Goal: Information Seeking & Learning: Learn about a topic

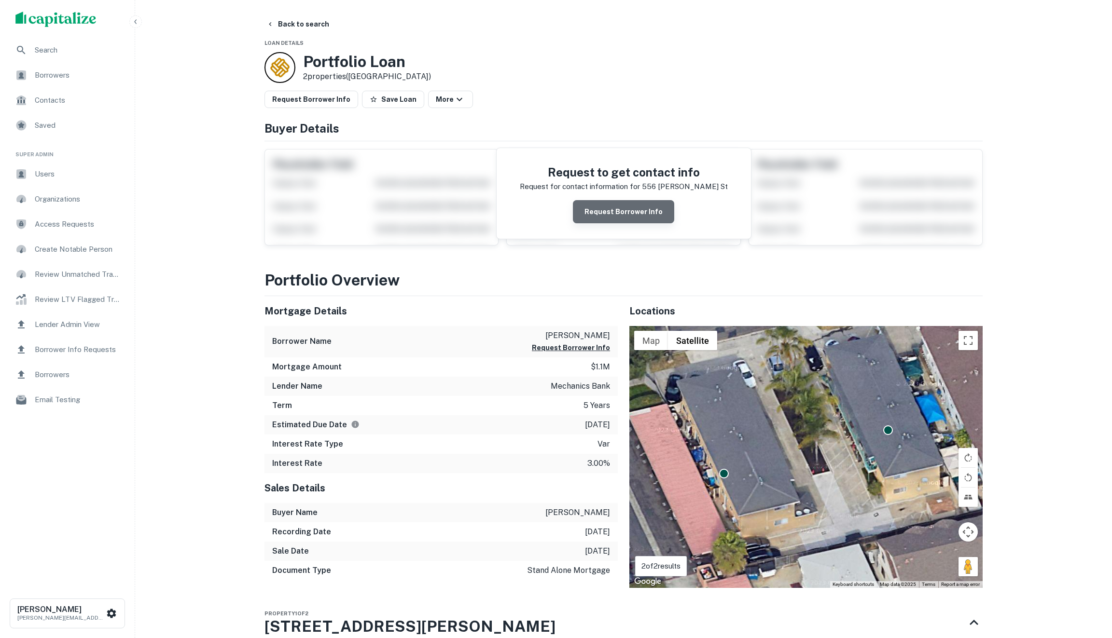
click at [641, 206] on button "Request Borrower Info" at bounding box center [623, 211] width 101 height 23
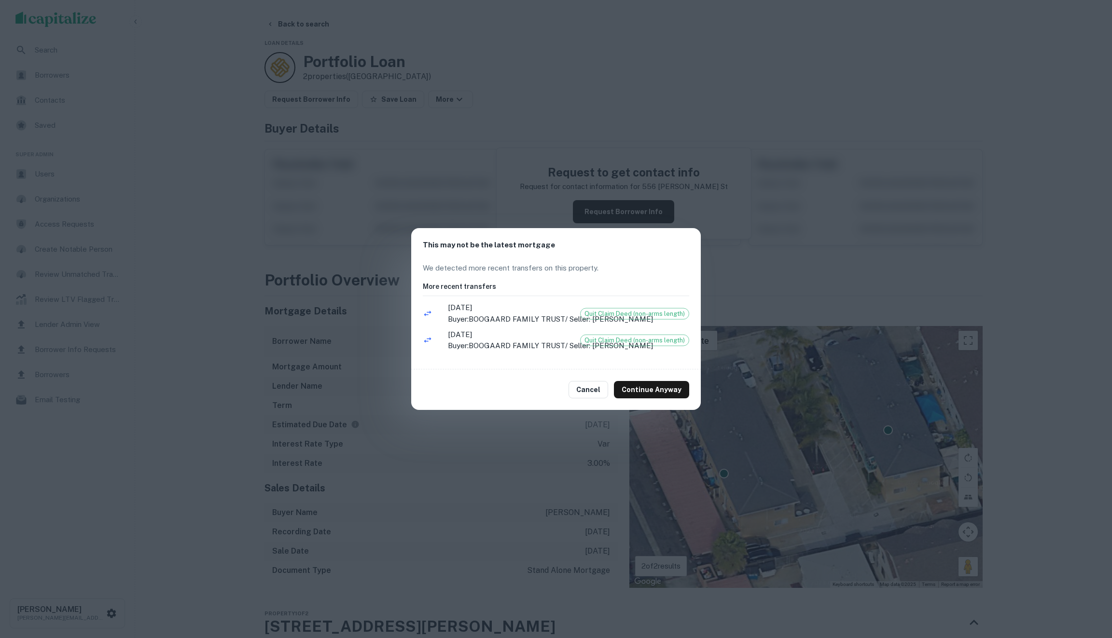
click at [454, 448] on div "This may not be the latest mortgage We detected more recent transfers on this p…" at bounding box center [556, 319] width 1112 height 638
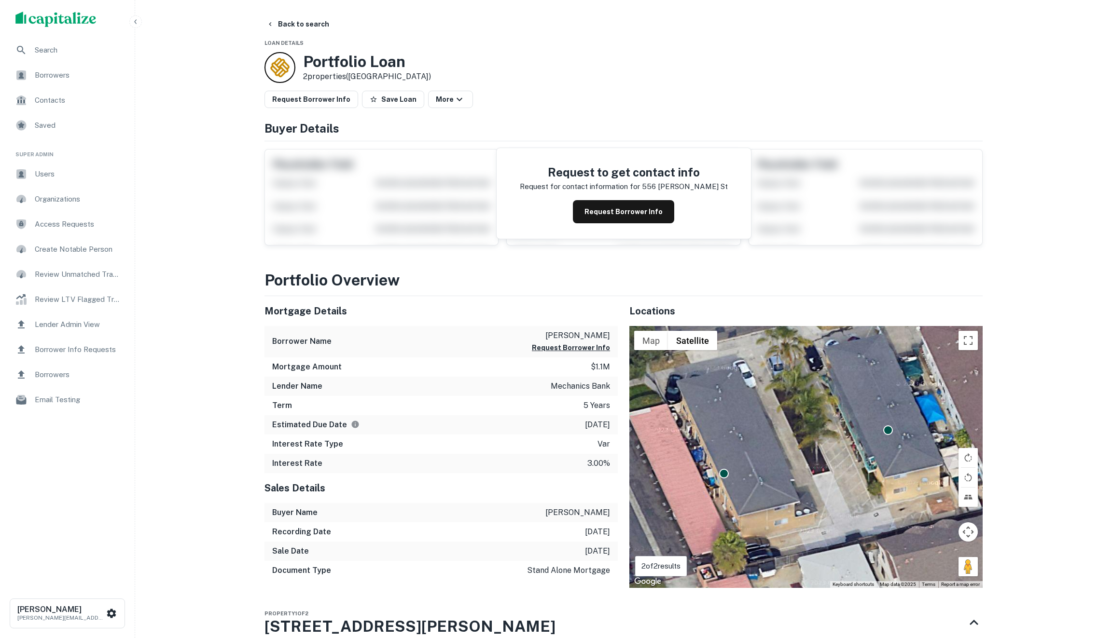
click at [612, 195] on div "Request to get contact info Request for contact information for 556 casselman s…" at bounding box center [624, 193] width 254 height 91
click at [629, 211] on button "Request Borrower Info" at bounding box center [623, 211] width 101 height 23
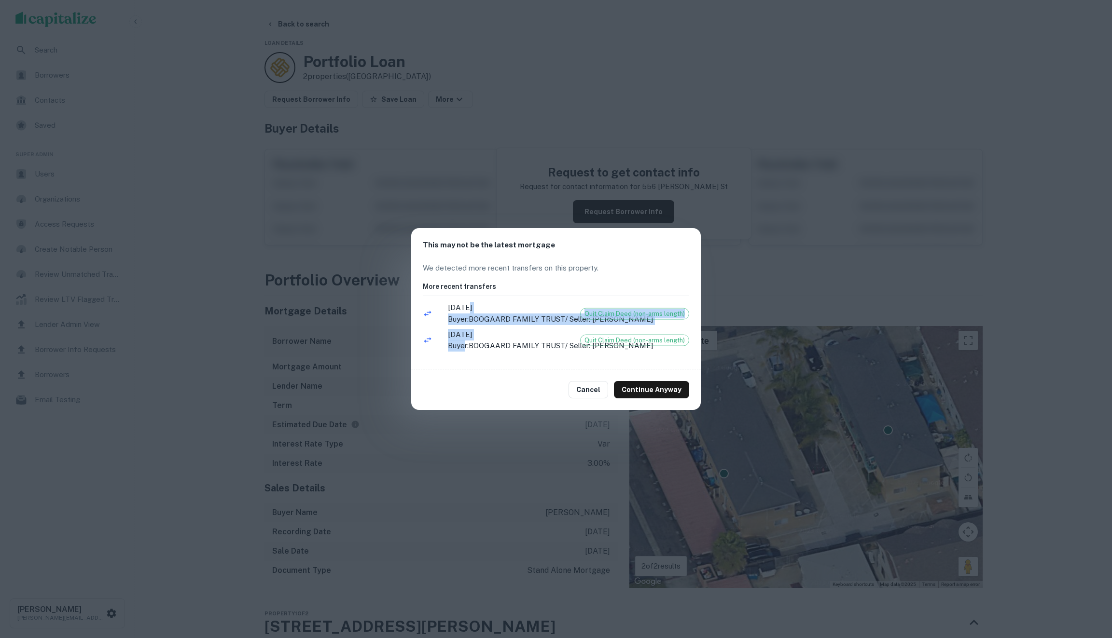
drag, startPoint x: 464, startPoint y: 348, endPoint x: 464, endPoint y: 299, distance: 49.2
click at [464, 300] on ul "2/18/2025 Buyer: BOOGAARD FAMILY TRUST / Seller: BOOGAARD BRUCE M Quit Claim De…" at bounding box center [556, 328] width 266 height 57
click at [464, 314] on p "Buyer: BOOGAARD FAMILY TRUST / Seller: BOOGAARD BRUCE M" at bounding box center [557, 320] width 218 height 12
drag, startPoint x: 582, startPoint y: 308, endPoint x: 682, endPoint y: 330, distance: 102.2
click at [696, 333] on div "We detected more recent transfers on this property. More recent transfers 2/18/…" at bounding box center [556, 316] width 290 height 107
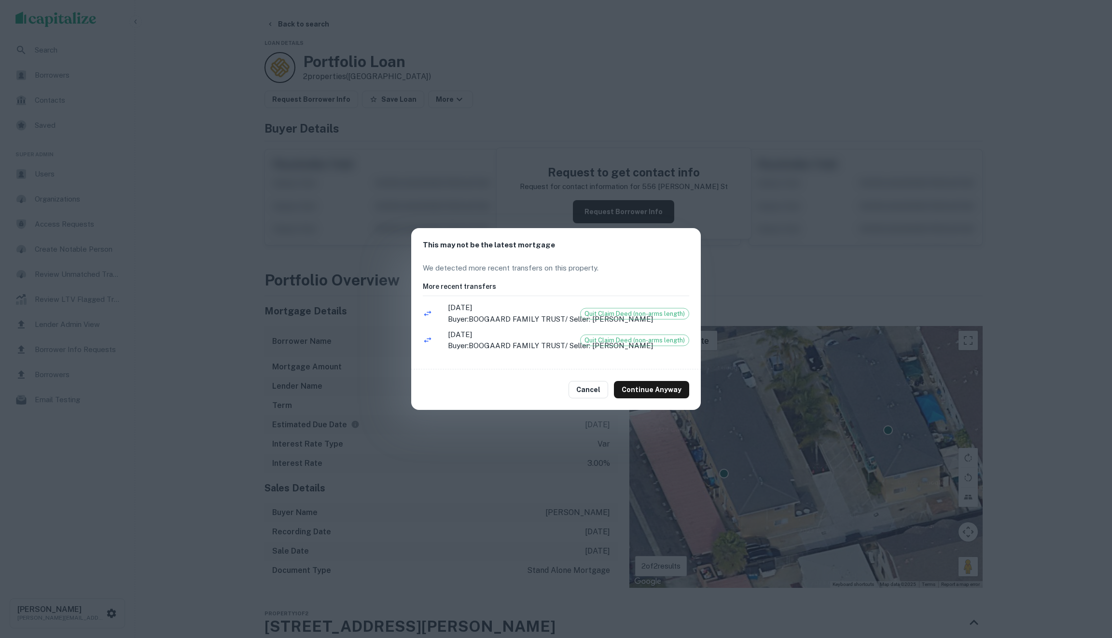
click at [675, 323] on li "2/18/2025 Buyer: BOOGAARD FAMILY TRUST / Seller: BOOGAARD BRUCE M Quit Claim De…" at bounding box center [556, 313] width 266 height 27
drag, startPoint x: 675, startPoint y: 305, endPoint x: 605, endPoint y: 305, distance: 70.0
click at [605, 309] on span "Quit Claim Deed (non-arms length)" at bounding box center [635, 314] width 108 height 10
drag, startPoint x: 553, startPoint y: 305, endPoint x: 639, endPoint y: 309, distance: 87.0
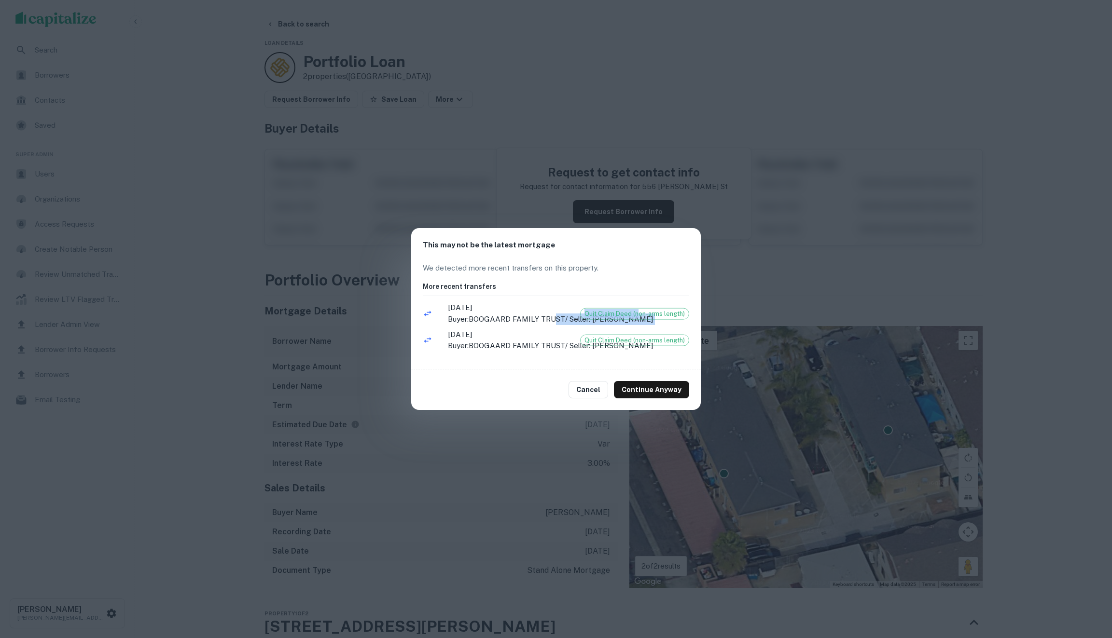
click at [639, 309] on li "2/18/2025 Buyer: BOOGAARD FAMILY TRUST / Seller: BOOGAARD BRUCE M Quit Claim De…" at bounding box center [556, 313] width 266 height 27
click at [639, 309] on span "Quit Claim Deed (non-arms length)" at bounding box center [635, 314] width 108 height 10
click at [561, 318] on p "Buyer: BOOGAARD FAMILY TRUST / Seller: BOOGAARD BRUCE M" at bounding box center [557, 320] width 218 height 12
click at [372, 372] on div "This may not be the latest mortgage We detected more recent transfers on this p…" at bounding box center [556, 319] width 1112 height 638
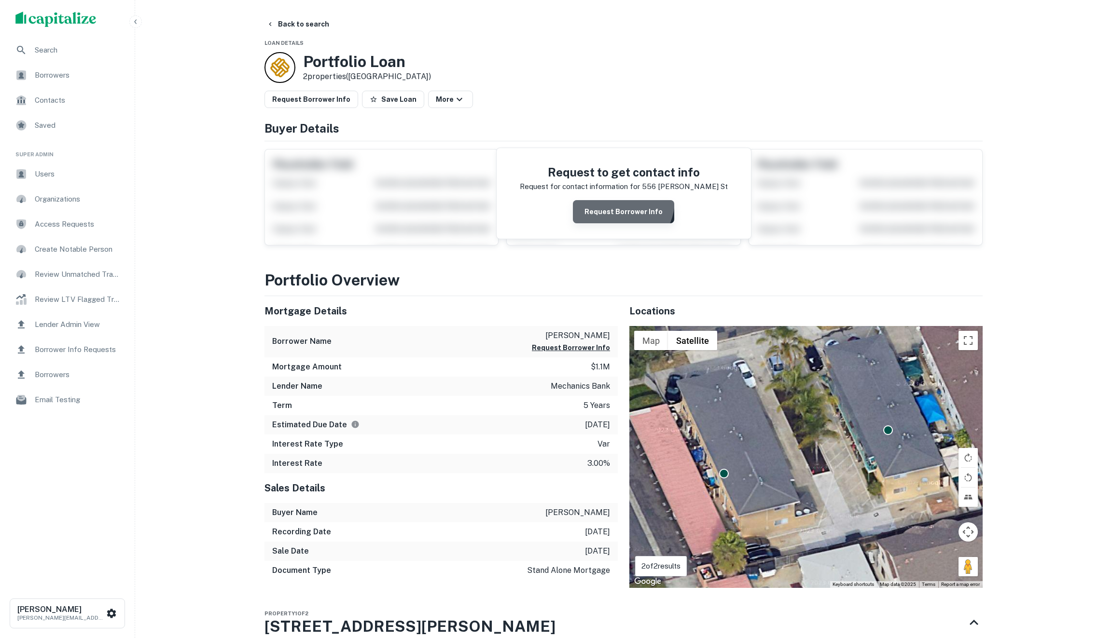
click at [617, 201] on button "Request Borrower Info" at bounding box center [623, 211] width 101 height 23
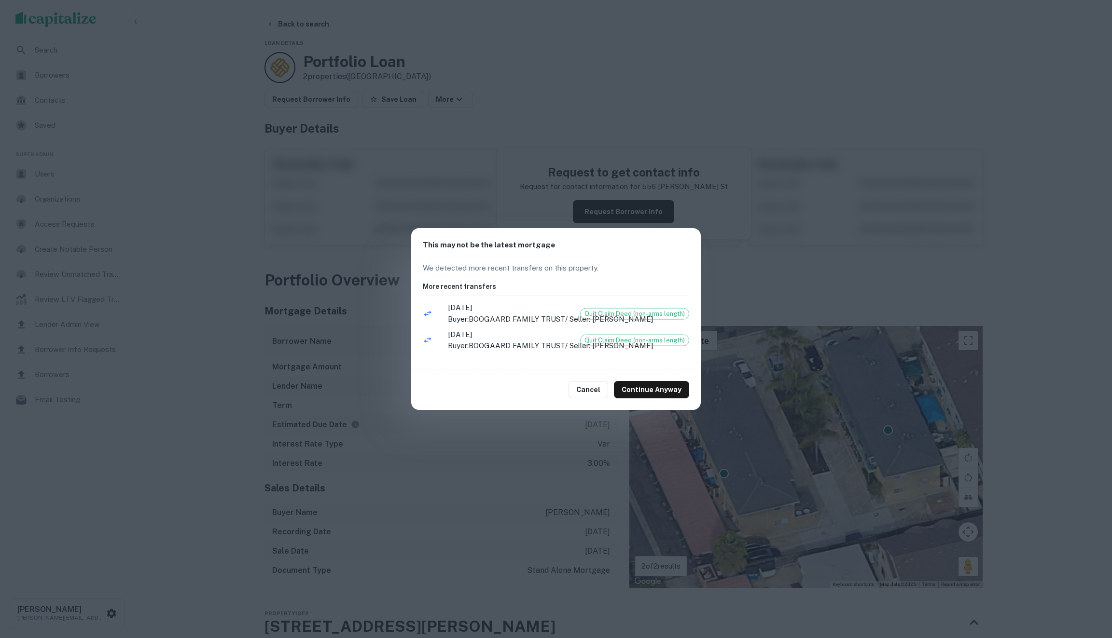
click at [657, 302] on span "2/18/2025" at bounding box center [557, 308] width 218 height 12
click at [605, 302] on span "2/18/2025" at bounding box center [557, 308] width 218 height 12
click at [602, 398] on button "Cancel" at bounding box center [589, 389] width 40 height 17
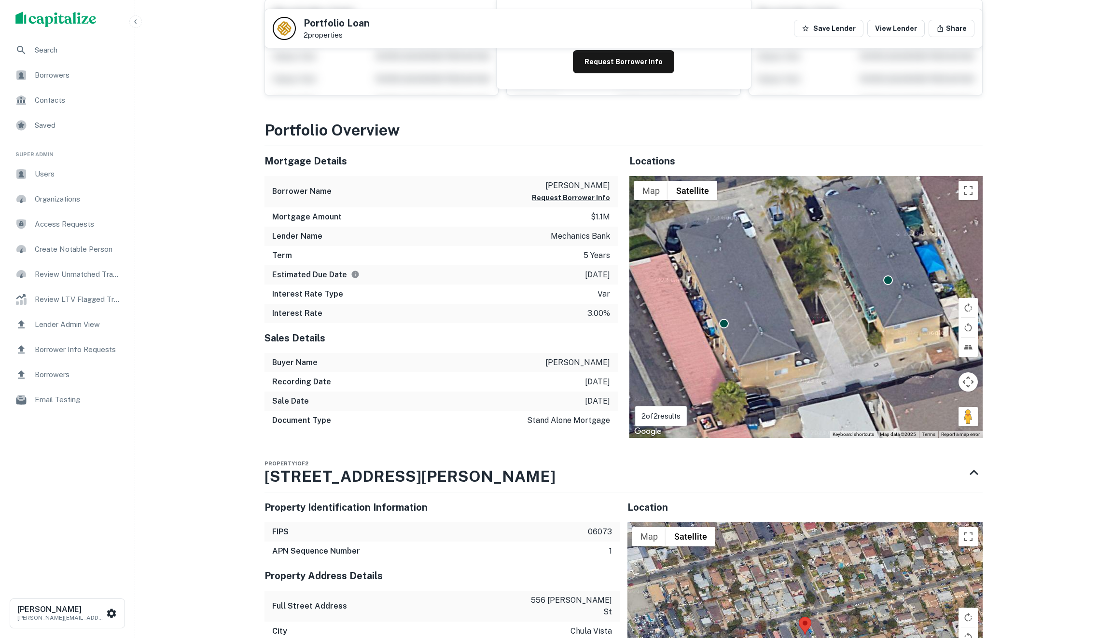
scroll to position [136, 0]
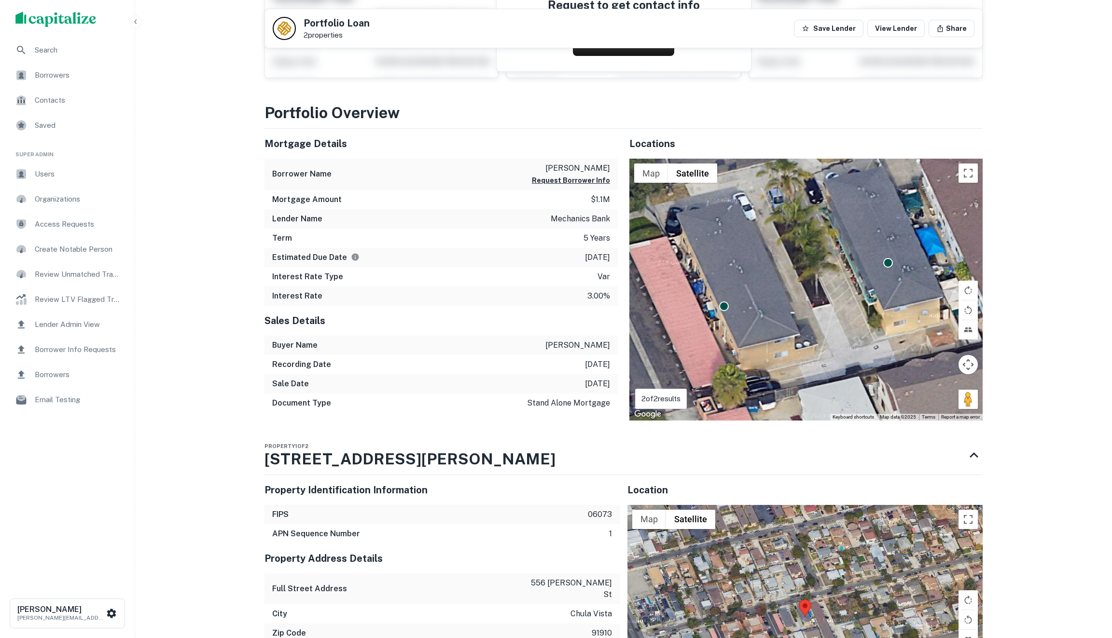
drag, startPoint x: 550, startPoint y: 374, endPoint x: 604, endPoint y: 370, distance: 54.2
click at [604, 370] on div "Sales Details Buyer Name boogaard bruce m Recording Date 8/13/2020 Sale Date 8/…" at bounding box center [440, 363] width 353 height 115
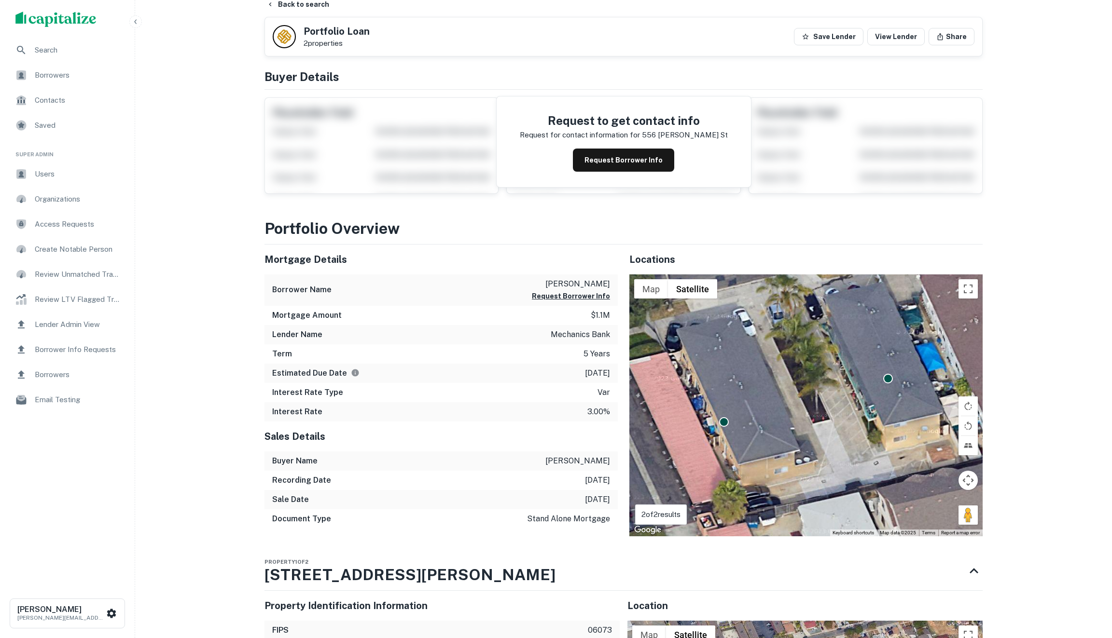
scroll to position [0, 0]
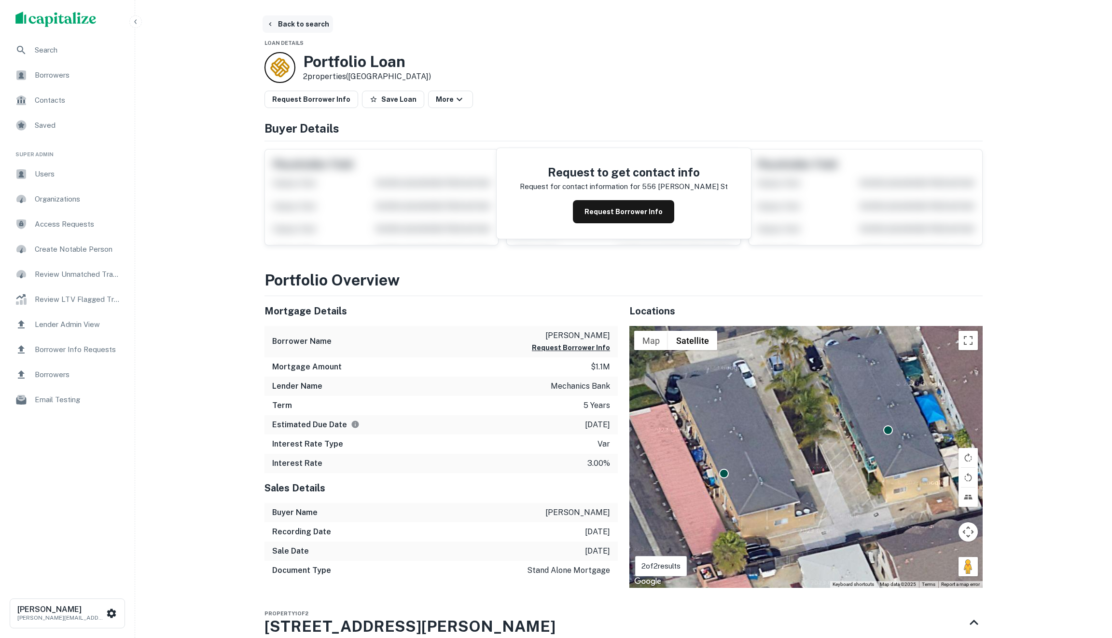
click at [279, 25] on button "Back to search" at bounding box center [298, 23] width 70 height 17
click at [63, 51] on span "Search" at bounding box center [78, 50] width 86 height 12
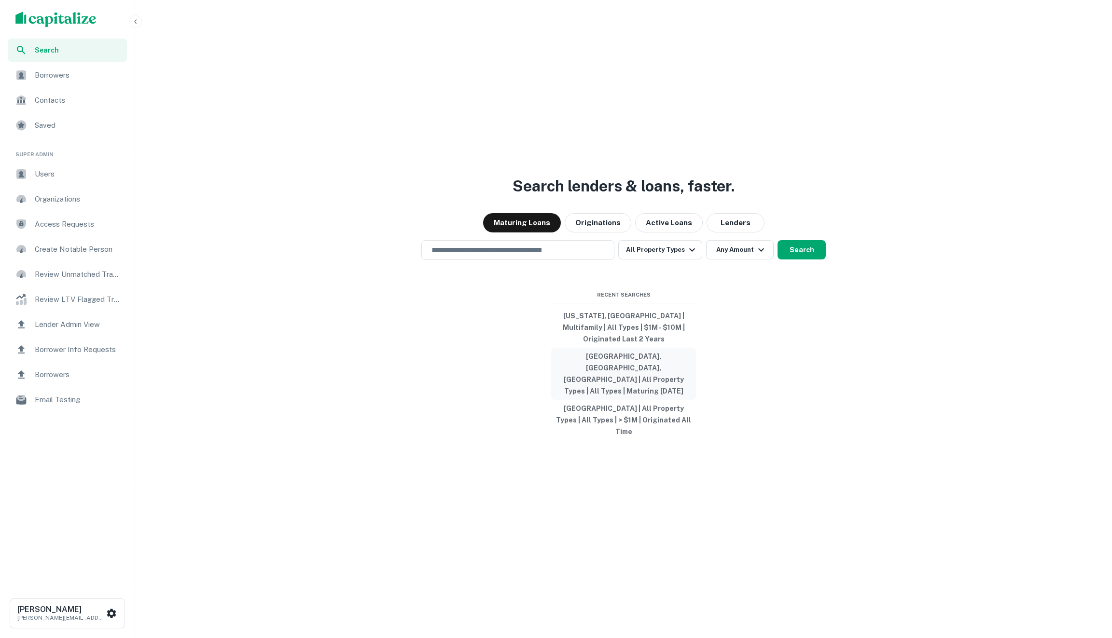
click at [613, 372] on button "San Diego County, CA, USA | All Property Types | All Types | Maturing In 1 Year" at bounding box center [623, 374] width 145 height 52
type input "**********"
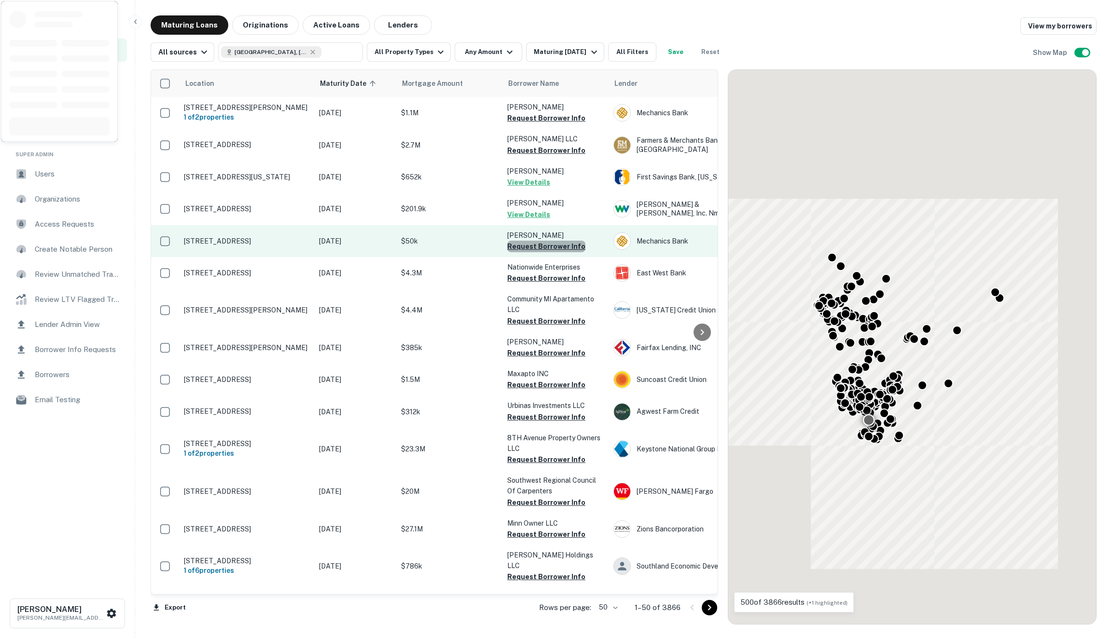
click at [549, 252] on button "Request Borrower Info" at bounding box center [546, 247] width 78 height 12
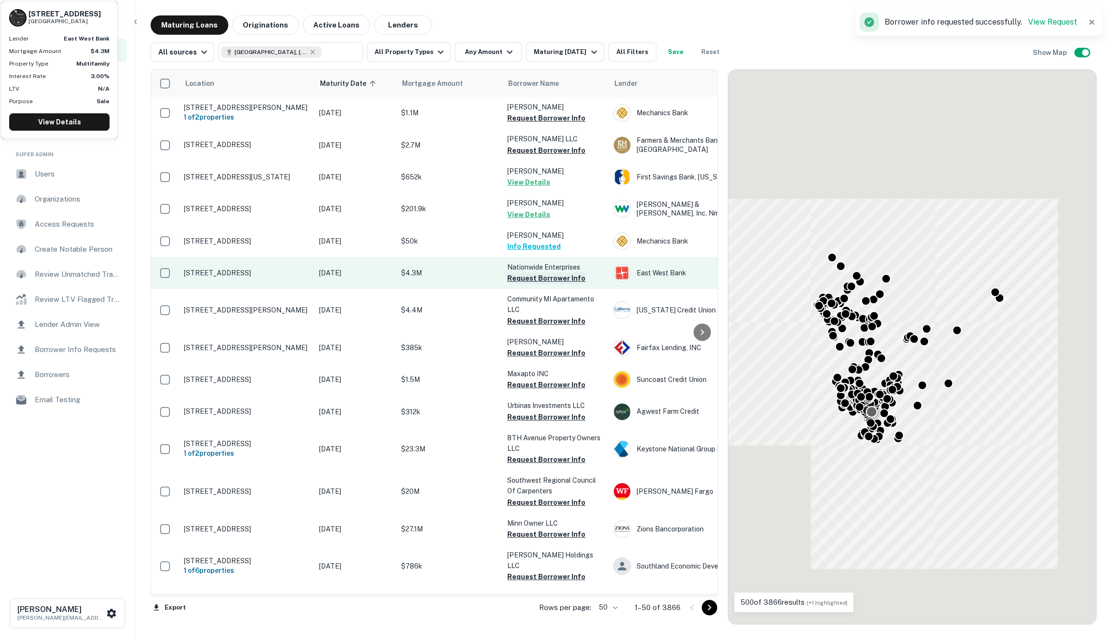
click at [545, 284] on button "Request Borrower Info" at bounding box center [546, 279] width 78 height 12
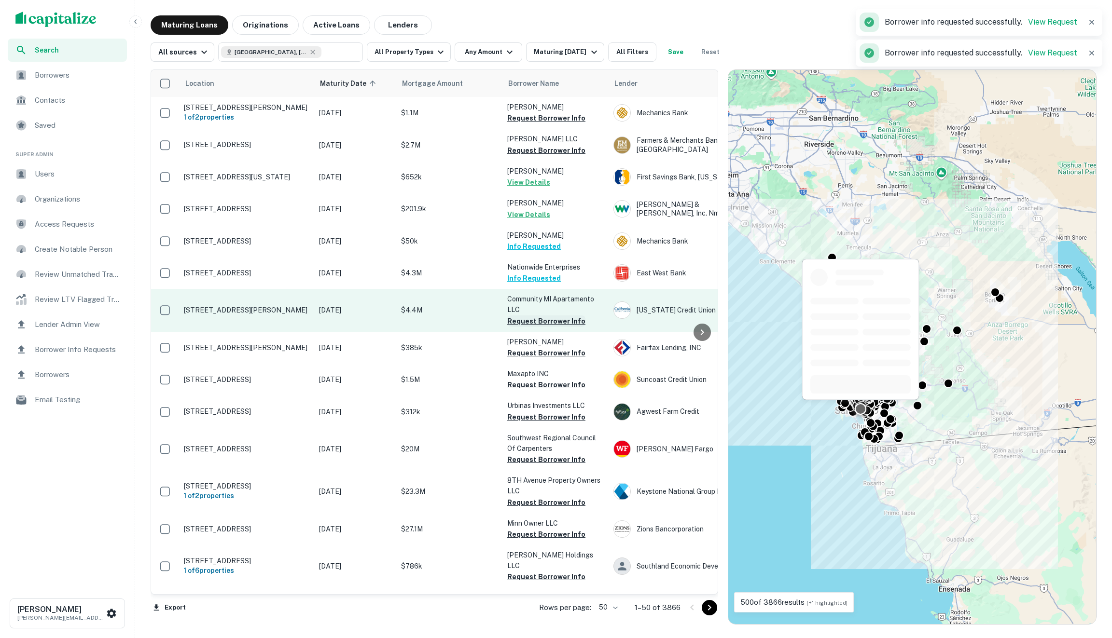
click at [540, 327] on button "Request Borrower Info" at bounding box center [546, 322] width 78 height 12
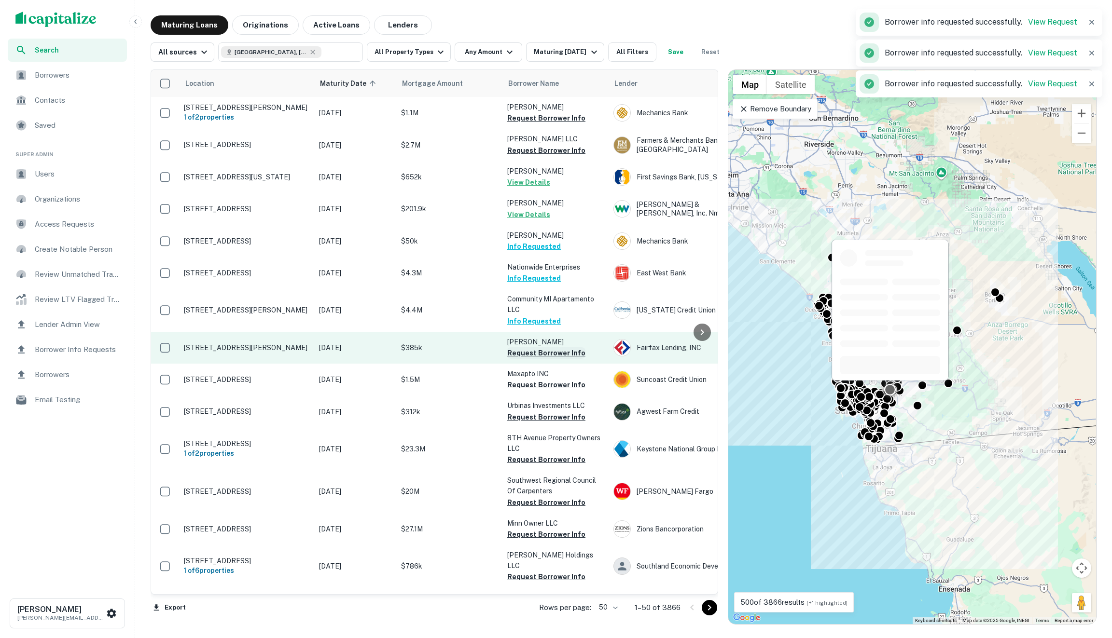
click at [544, 359] on button "Request Borrower Info" at bounding box center [546, 353] width 78 height 12
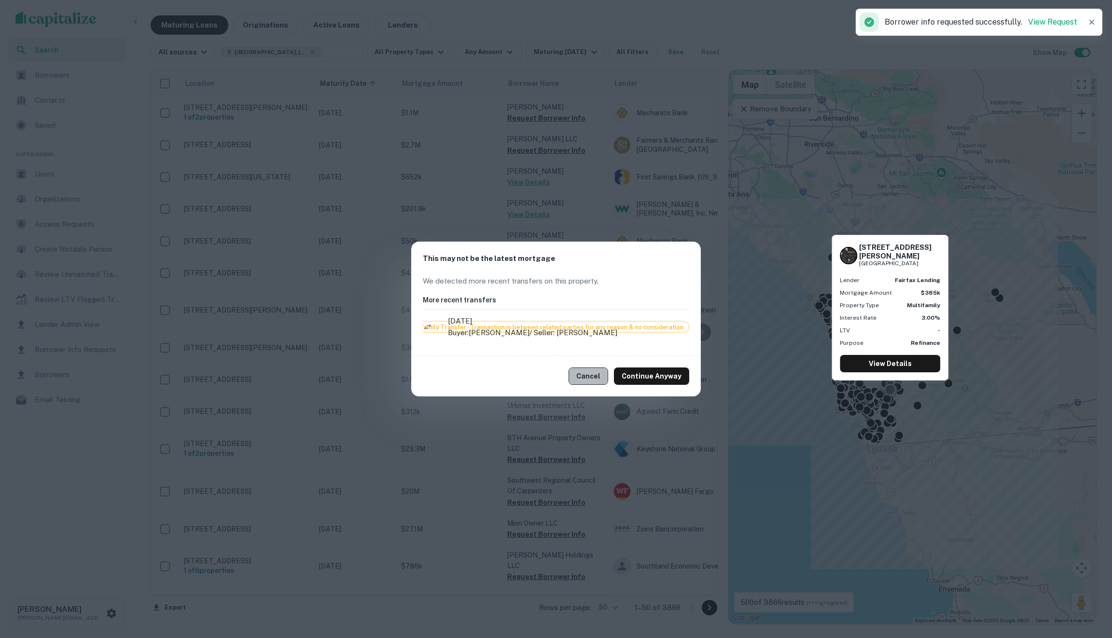
click at [599, 374] on button "Cancel" at bounding box center [589, 376] width 40 height 17
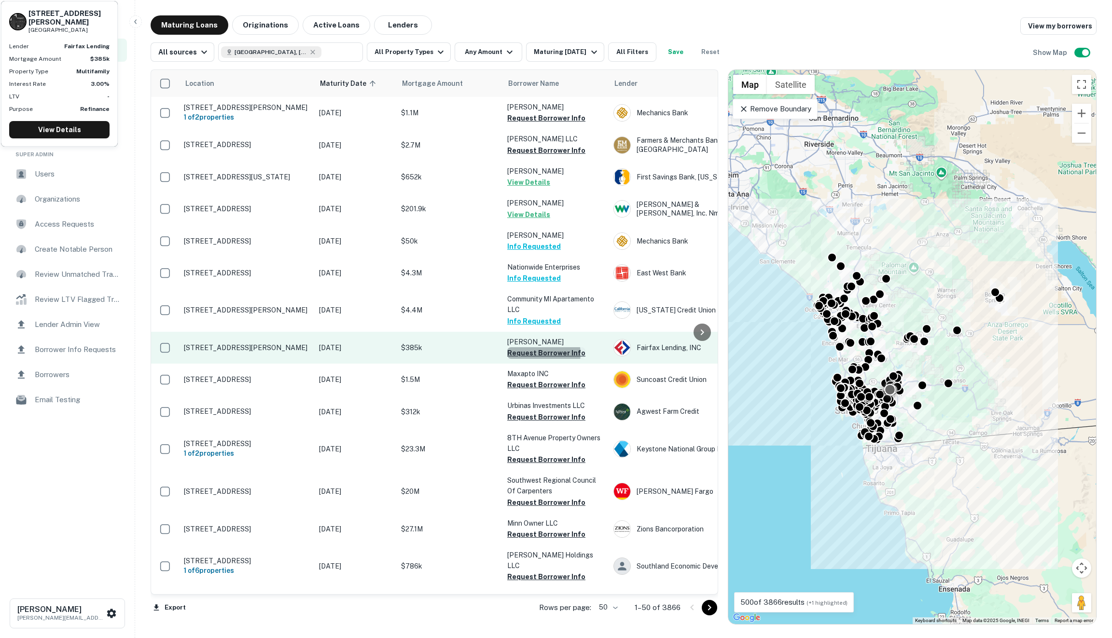
click at [543, 359] on button "Request Borrower Info" at bounding box center [546, 353] width 78 height 12
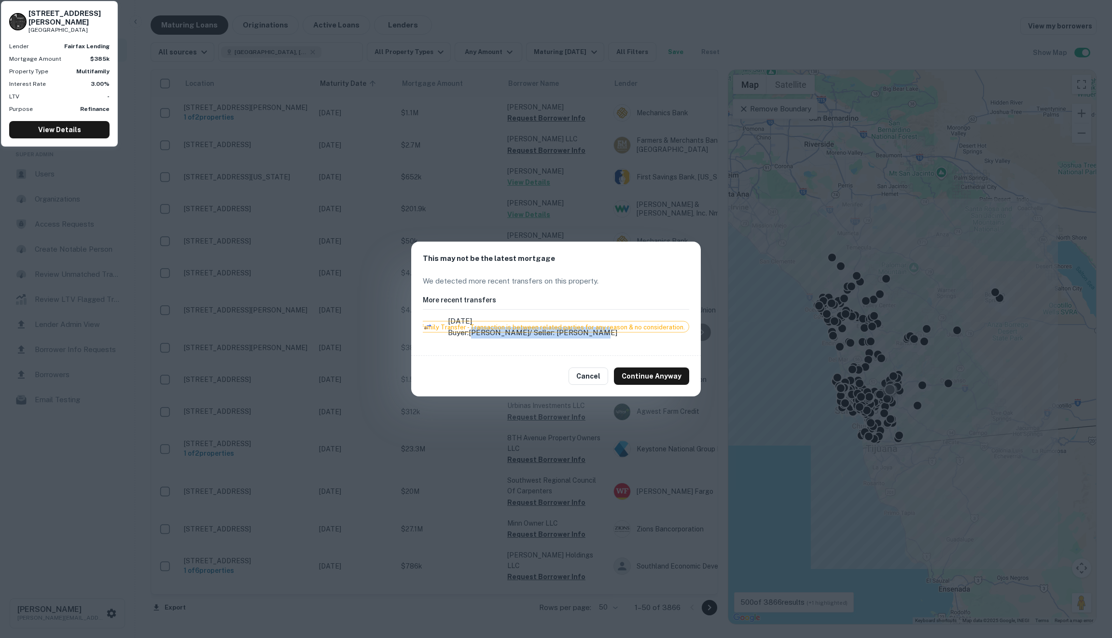
drag, startPoint x: 476, startPoint y: 333, endPoint x: 610, endPoint y: 333, distance: 134.2
click at [610, 333] on li "11/14/2021 Buyer: STEVENS DAVID K / Seller: STEVENS DAVID K Intrafamily Transfe…" at bounding box center [556, 327] width 266 height 27
click at [610, 333] on p "Buyer: STEVENS DAVID K / Seller: STEVENS DAVID K" at bounding box center [557, 333] width 218 height 12
drag, startPoint x: 590, startPoint y: 376, endPoint x: 569, endPoint y: 316, distance: 63.6
click at [569, 316] on div "This may not be the latest mortgage We detected more recent transfers on this p…" at bounding box center [556, 319] width 290 height 155
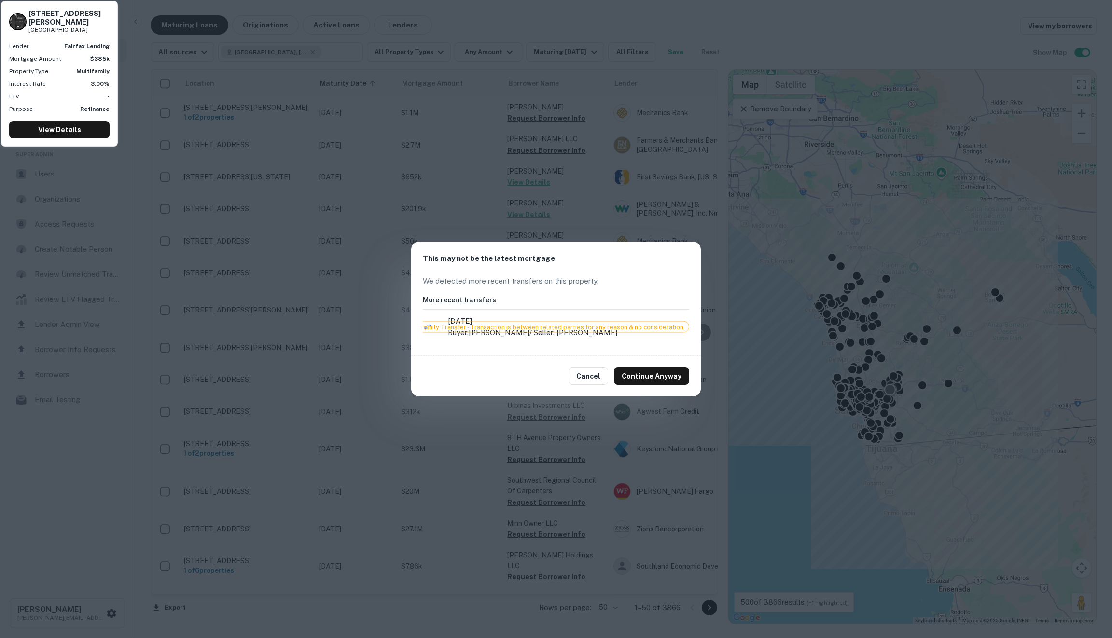
click at [569, 328] on span "Intrafamily Transfer - Transaction is between related parties for any reason & …" at bounding box center [546, 327] width 284 height 10
click at [568, 332] on span "Intrafamily Transfer - Transaction is between related parties for any reason & …" at bounding box center [546, 327] width 284 height 10
click at [565, 336] on p "Buyer: STEVENS DAVID K / Seller: STEVENS DAVID K" at bounding box center [557, 333] width 218 height 12
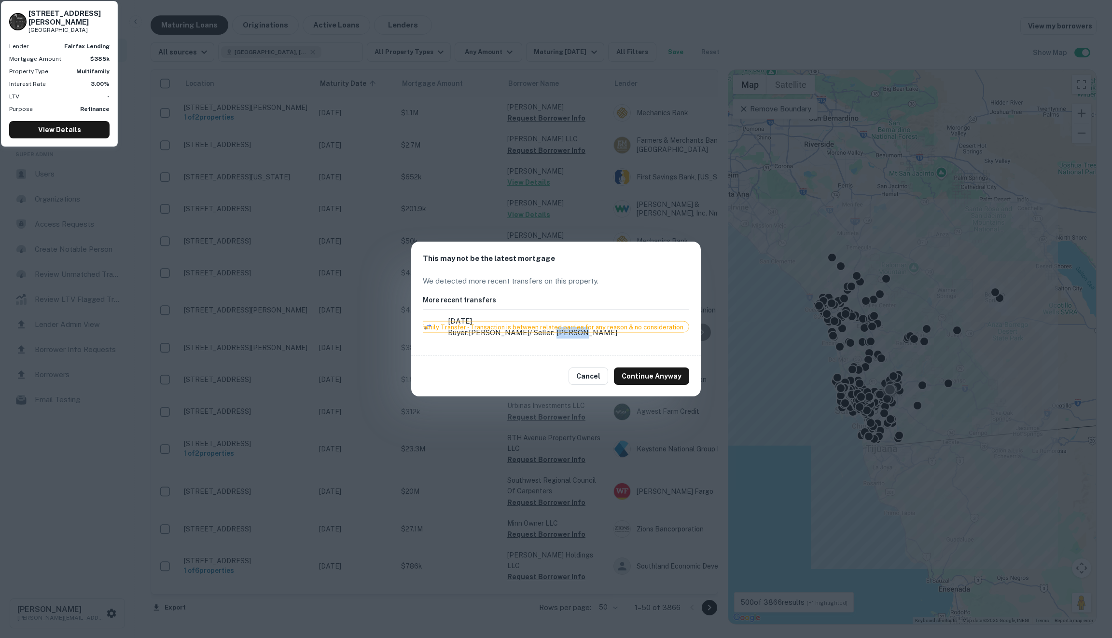
click at [565, 336] on p "Buyer: STEVENS DAVID K / Seller: STEVENS DAVID K" at bounding box center [557, 333] width 218 height 12
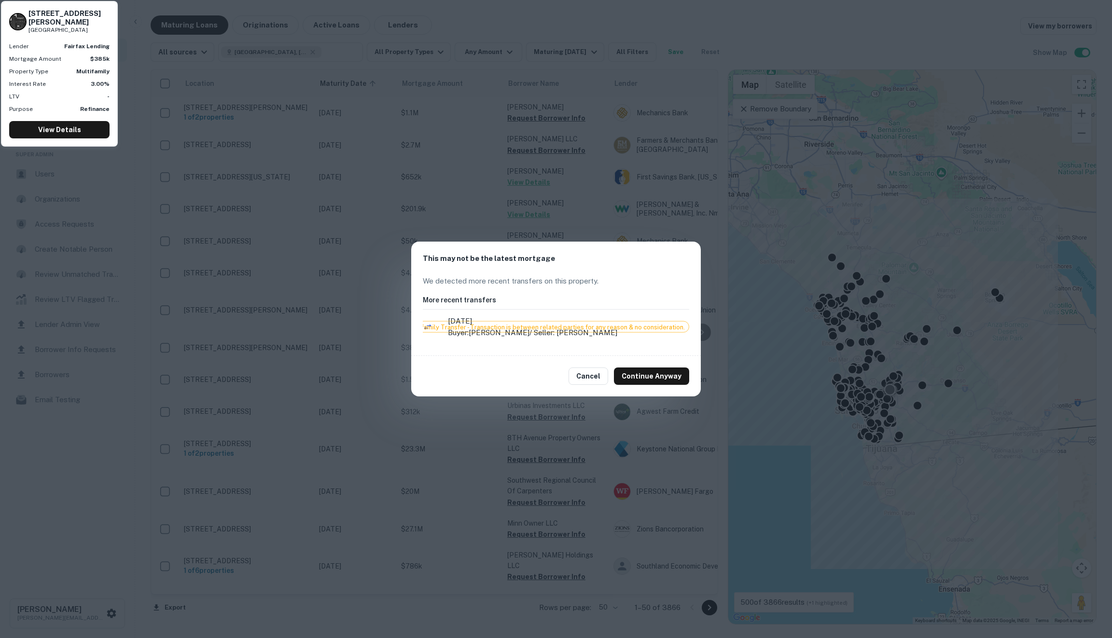
click at [608, 341] on ul "11/14/2021 Buyer: STEVENS DAVID K / Seller: STEVENS DAVID K Intrafamily Transfe…" at bounding box center [556, 329] width 266 height 30
drag, startPoint x: 622, startPoint y: 336, endPoint x: 464, endPoint y: 333, distance: 157.8
click at [464, 333] on li "11/14/2021 Buyer: STEVENS DAVID K / Seller: STEVENS DAVID K Intrafamily Transfe…" at bounding box center [556, 327] width 266 height 27
click at [464, 333] on div "Intrafamily Transfer - Transaction is between related parties for any reason & …" at bounding box center [546, 327] width 285 height 12
drag, startPoint x: 448, startPoint y: 333, endPoint x: 568, endPoint y: 333, distance: 120.2
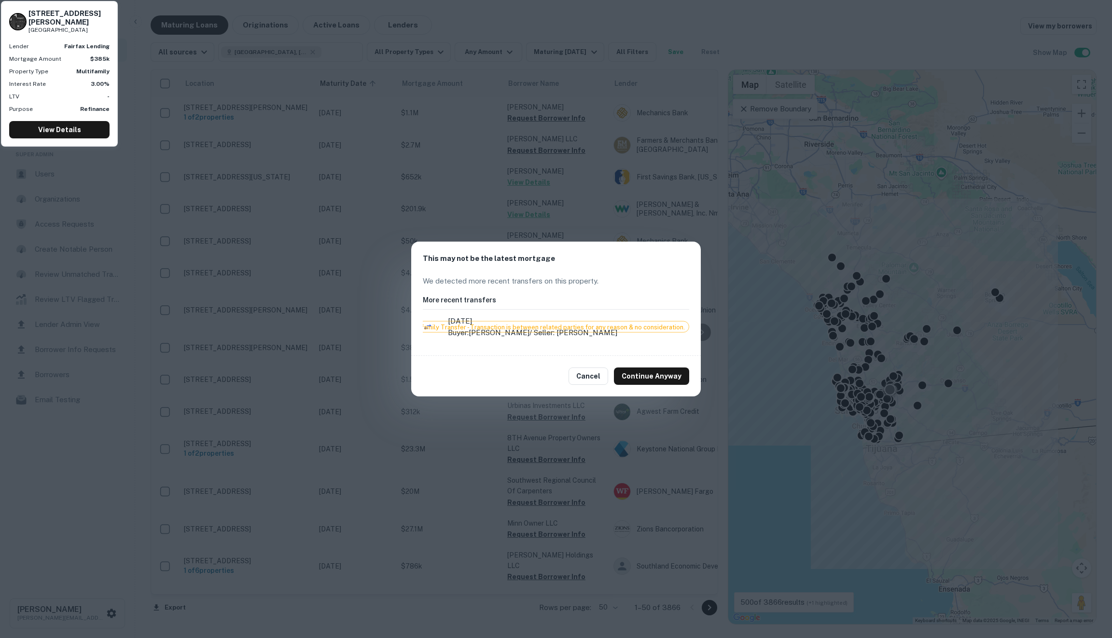
click at [568, 333] on li "11/14/2021 Buyer: STEVENS DAVID K / Seller: STEVENS DAVID K Intrafamily Transfe…" at bounding box center [556, 327] width 266 height 27
click at [588, 335] on p "Buyer: STEVENS DAVID K / Seller: STEVENS DAVID K" at bounding box center [557, 333] width 218 height 12
drag, startPoint x: 444, startPoint y: 325, endPoint x: 530, endPoint y: 326, distance: 85.9
click at [530, 326] on span "Intrafamily Transfer - Transaction is between related parties for any reason & …" at bounding box center [546, 327] width 284 height 10
click at [611, 335] on p "Buyer: STEVENS DAVID K / Seller: STEVENS DAVID K" at bounding box center [557, 333] width 218 height 12
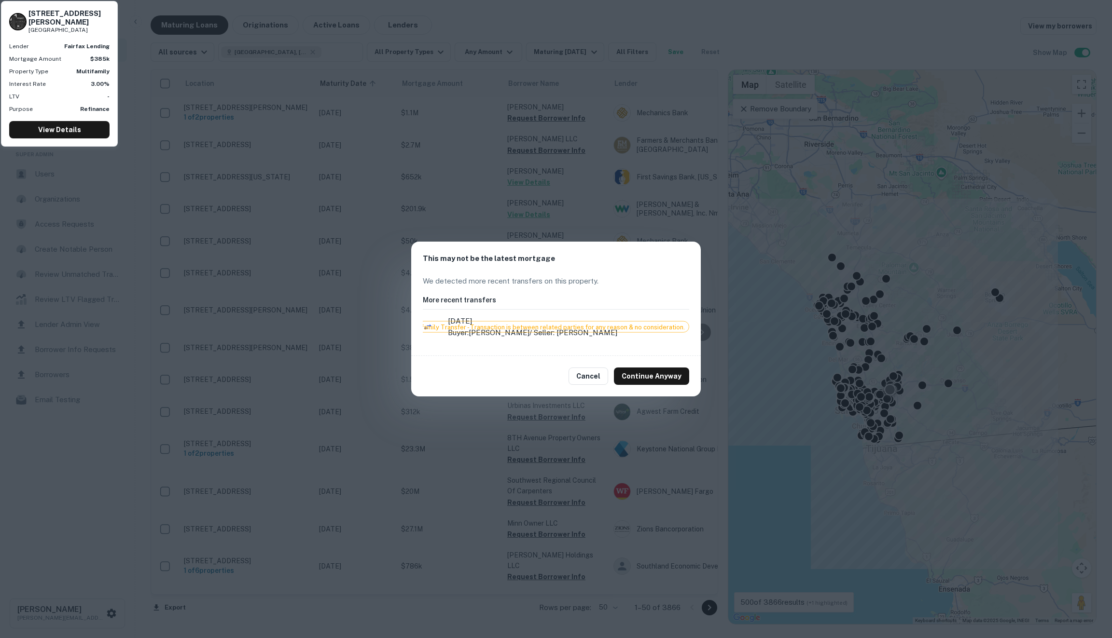
drag, startPoint x: 654, startPoint y: 334, endPoint x: 427, endPoint y: 308, distance: 228.9
click at [427, 308] on div "More recent transfers 11/14/2021 Buyer: STEVENS DAVID K / Seller: STEVENS DAVID…" at bounding box center [556, 319] width 266 height 49
click at [461, 321] on div "Intrafamily Transfer - Transaction is between related parties for any reason & …" at bounding box center [546, 327] width 285 height 12
drag, startPoint x: 458, startPoint y: 314, endPoint x: 547, endPoint y: 340, distance: 92.1
click at [547, 340] on div "More recent transfers 11/14/2021 Buyer: STEVENS DAVID K / Seller: STEVENS DAVID…" at bounding box center [556, 319] width 266 height 49
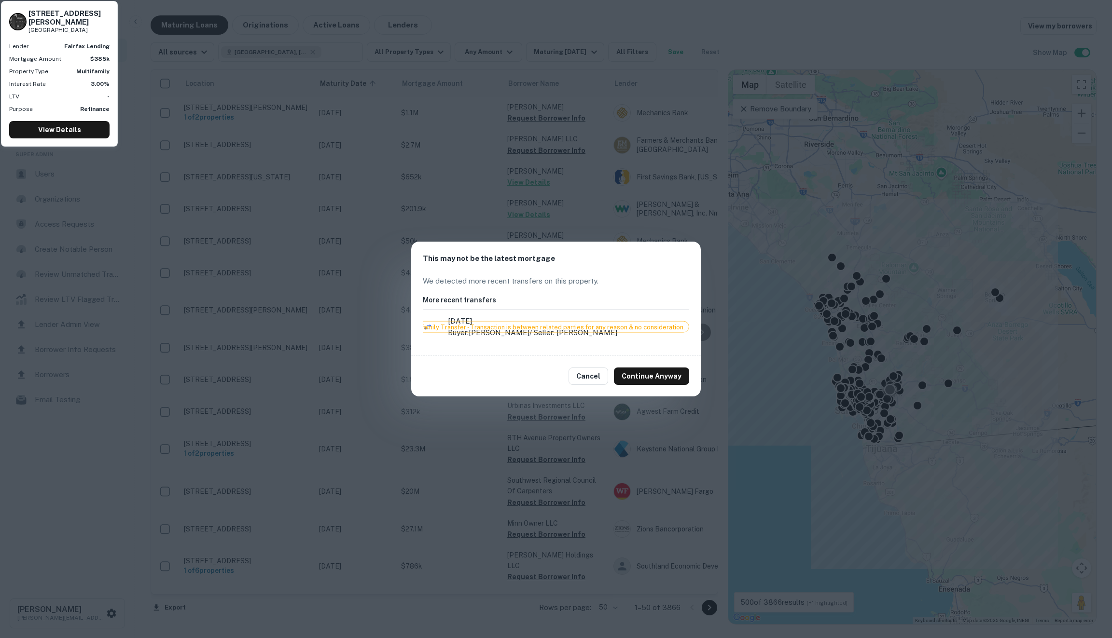
click at [547, 340] on ul "11/14/2021 Buyer: STEVENS DAVID K / Seller: STEVENS DAVID K Intrafamily Transfe…" at bounding box center [556, 329] width 266 height 30
click at [550, 335] on p "Buyer: STEVENS DAVID K / Seller: STEVENS DAVID K" at bounding box center [557, 333] width 218 height 12
click at [560, 333] on p "Buyer: STEVENS DAVID K / Seller: STEVENS DAVID K" at bounding box center [557, 333] width 218 height 12
click at [583, 372] on button "Cancel" at bounding box center [589, 376] width 40 height 17
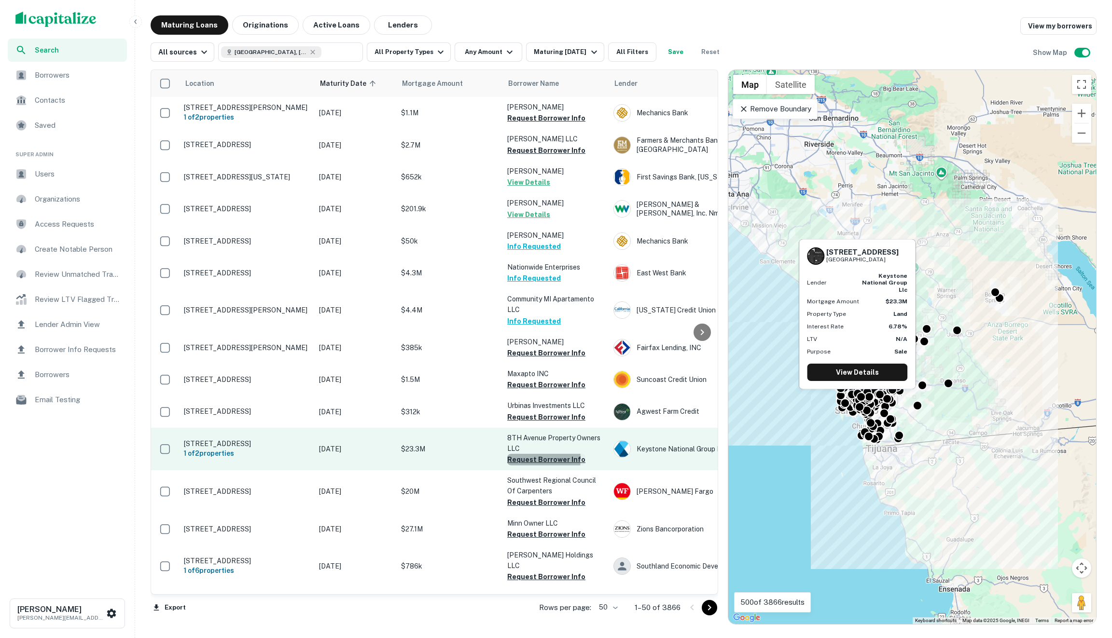
click at [529, 465] on button "Request Borrower Info" at bounding box center [546, 460] width 78 height 12
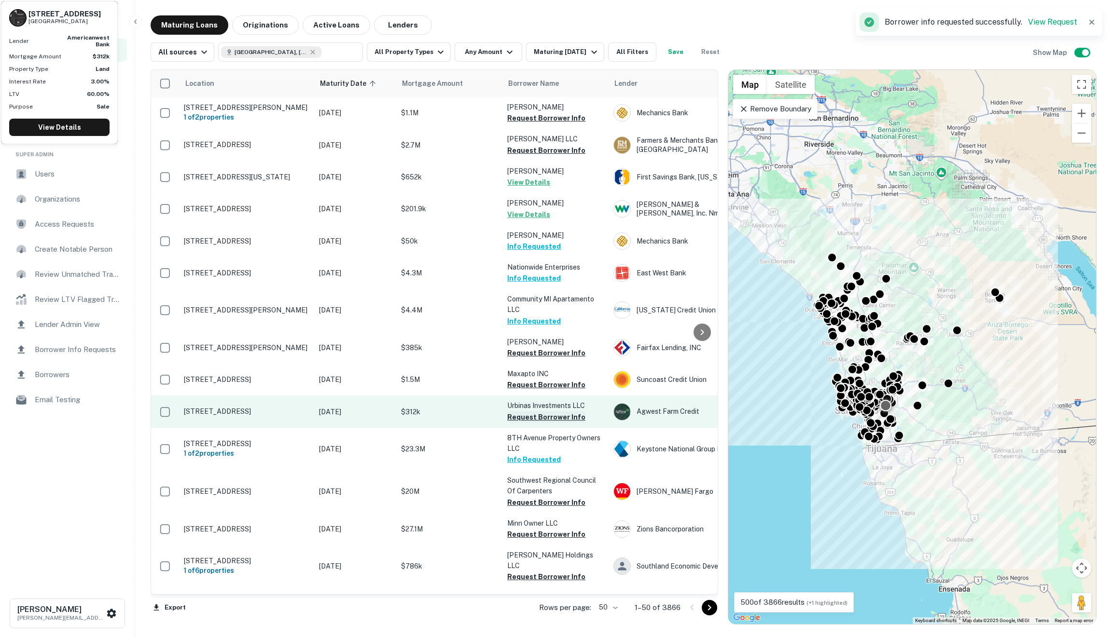
click at [539, 423] on button "Request Borrower Info" at bounding box center [546, 418] width 78 height 12
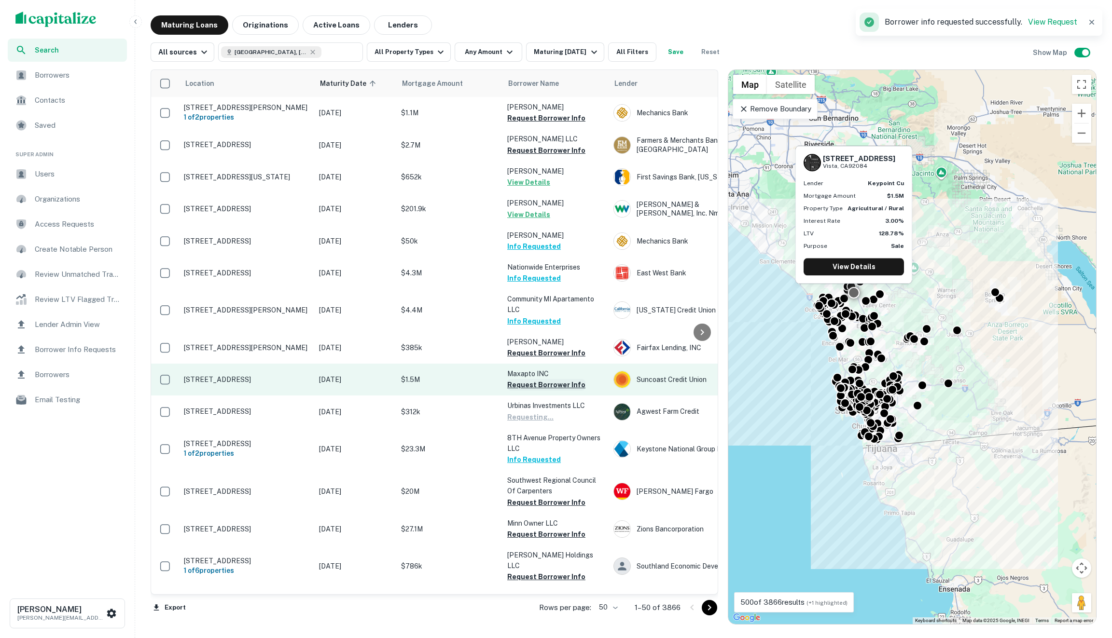
click at [546, 386] on button "Request Borrower Info" at bounding box center [546, 385] width 78 height 12
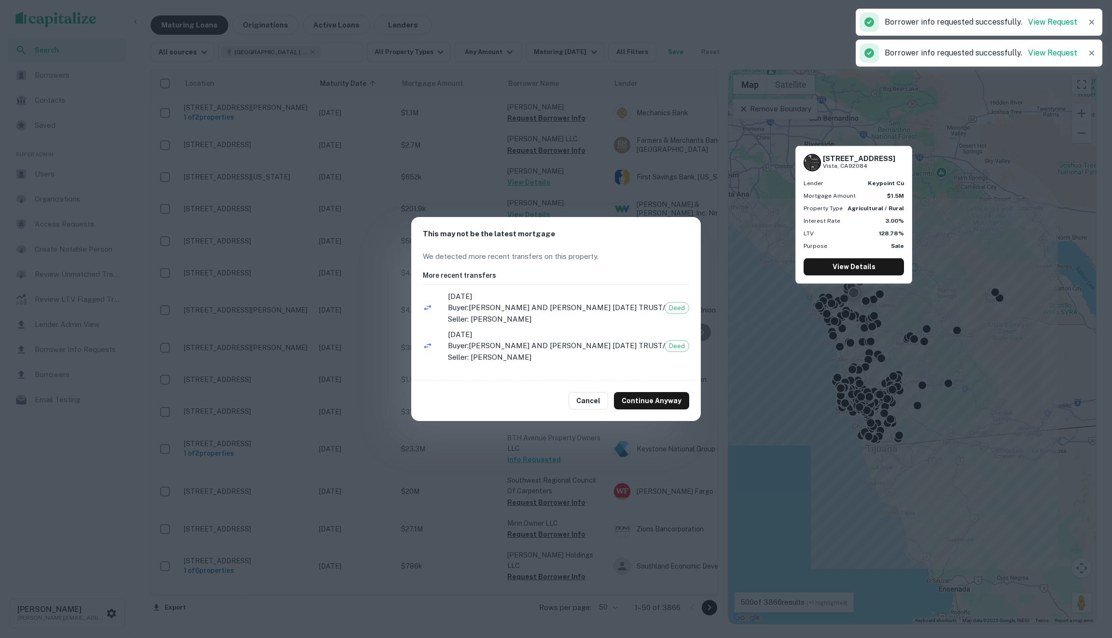
click at [573, 325] on p "Buyer: ROBERT AND NICOLE LANG MARCH 27 2023 TRUST / Seller: LANG ROBERT R" at bounding box center [557, 313] width 218 height 23
drag, startPoint x: 529, startPoint y: 348, endPoint x: 529, endPoint y: 313, distance: 35.2
click at [529, 313] on ul "4/5/2023 Buyer: ROBERT AND NICOLE LANG MARCH 27 2023 TRUST / Seller: LANG ROBER…" at bounding box center [556, 329] width 266 height 80
click at [529, 313] on p "Buyer: ROBERT AND NICOLE LANG MARCH 27 2023 TRUST / Seller: LANG ROBERT R" at bounding box center [557, 313] width 218 height 23
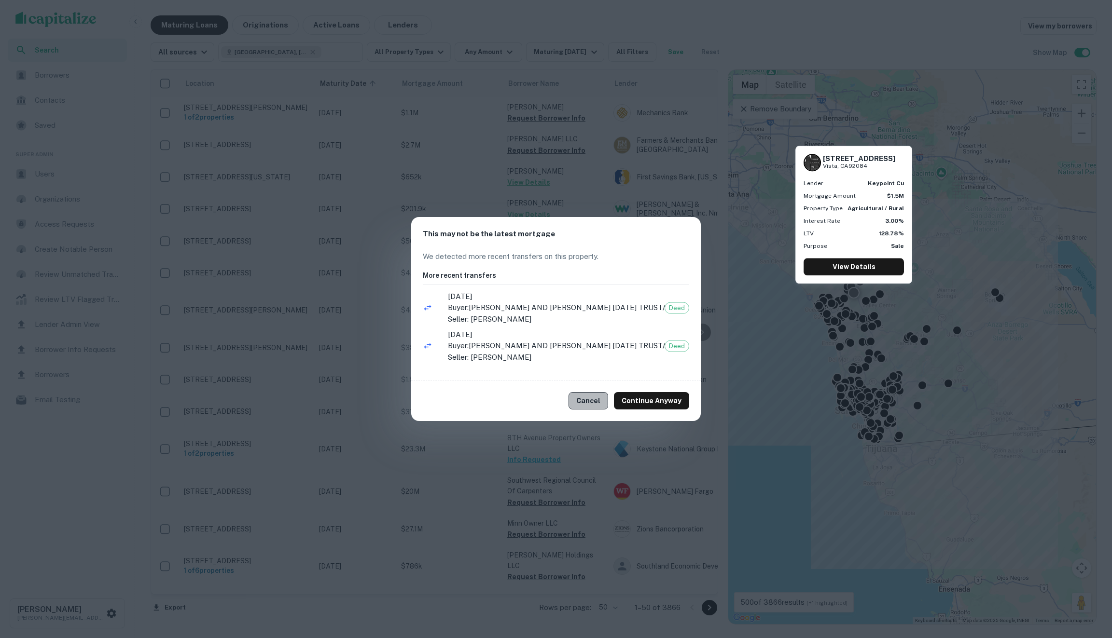
click at [597, 400] on button "Cancel" at bounding box center [589, 400] width 40 height 17
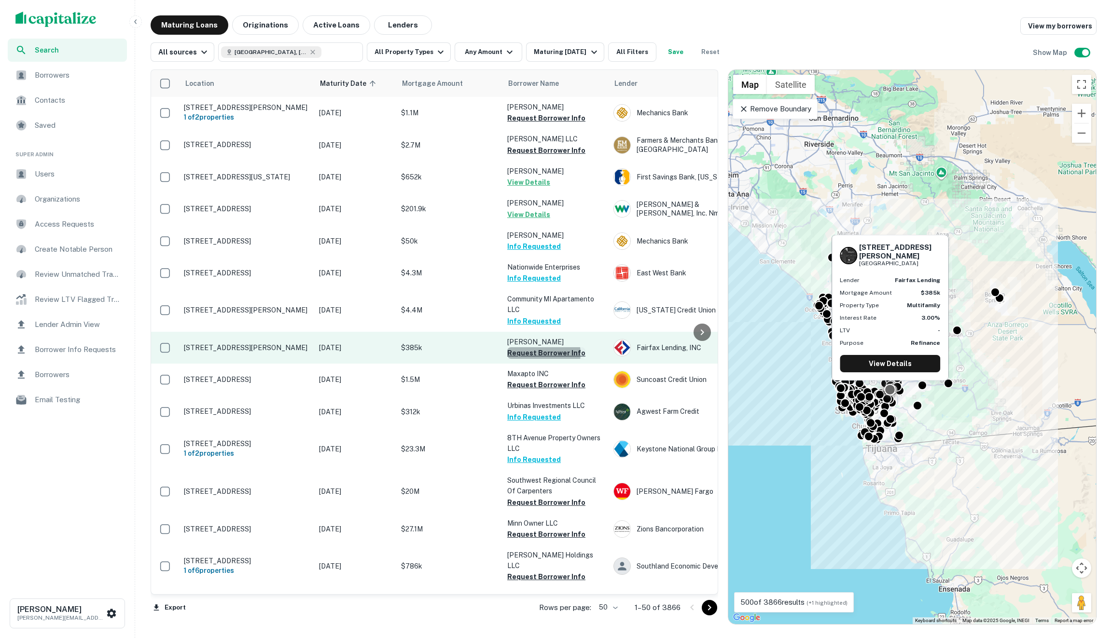
click at [542, 359] on button "Request Borrower Info" at bounding box center [546, 353] width 78 height 12
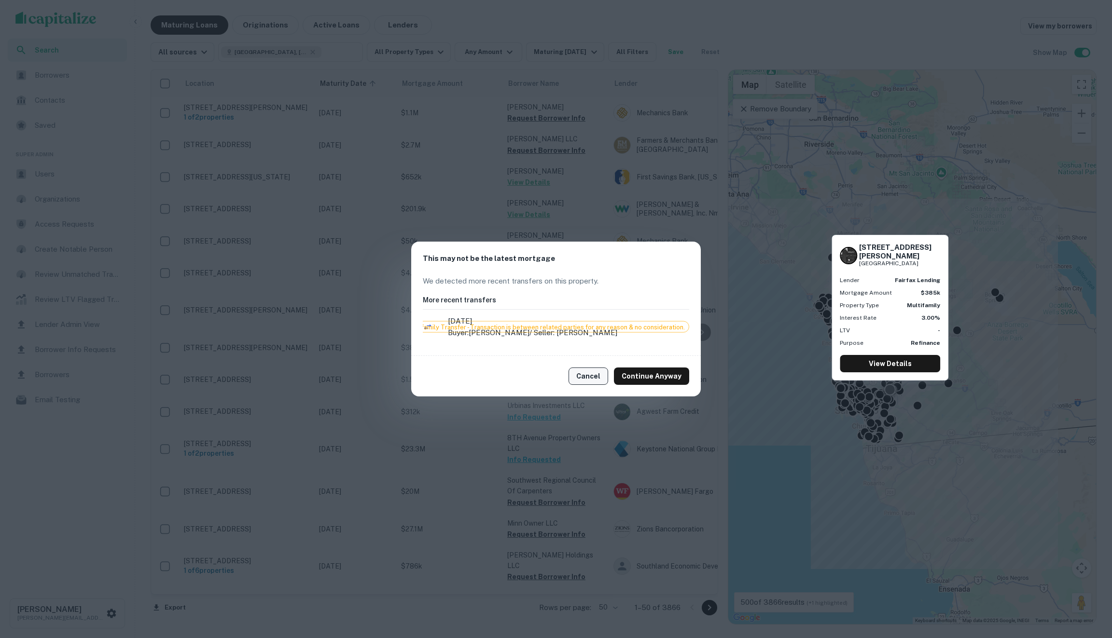
click at [577, 373] on button "Cancel" at bounding box center [589, 376] width 40 height 17
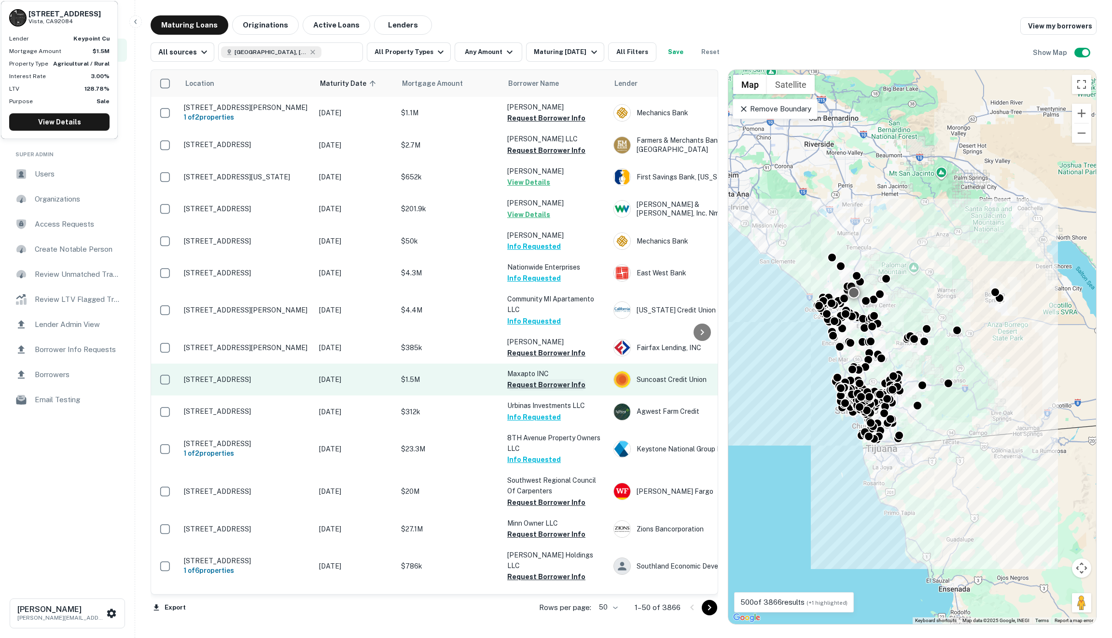
click at [550, 385] on button "Request Borrower Info" at bounding box center [546, 385] width 78 height 12
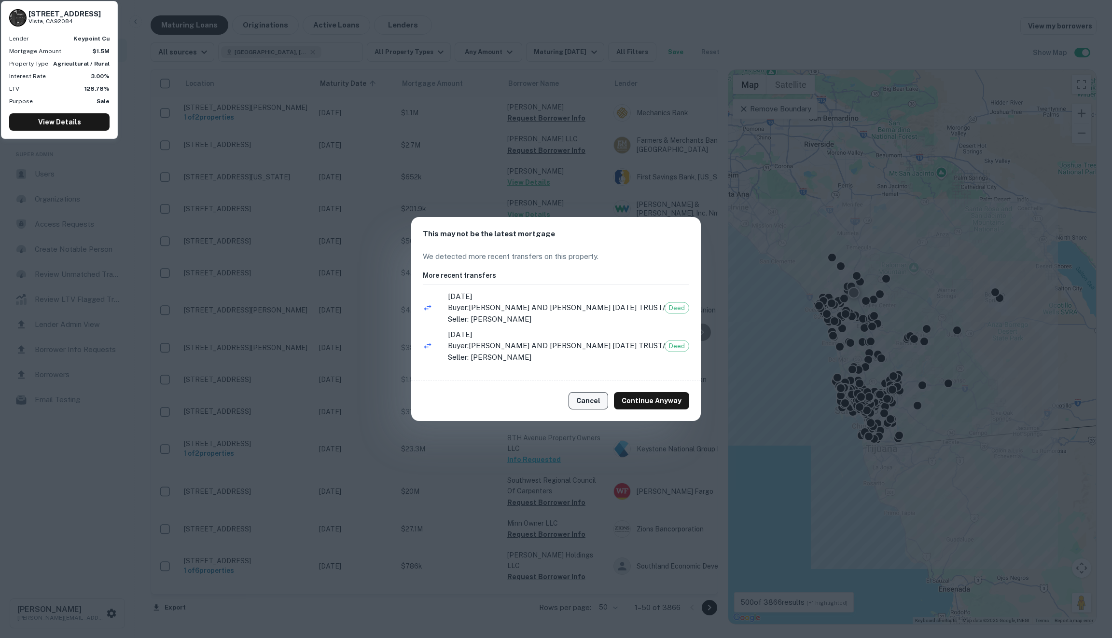
click at [592, 402] on button "Cancel" at bounding box center [589, 400] width 40 height 17
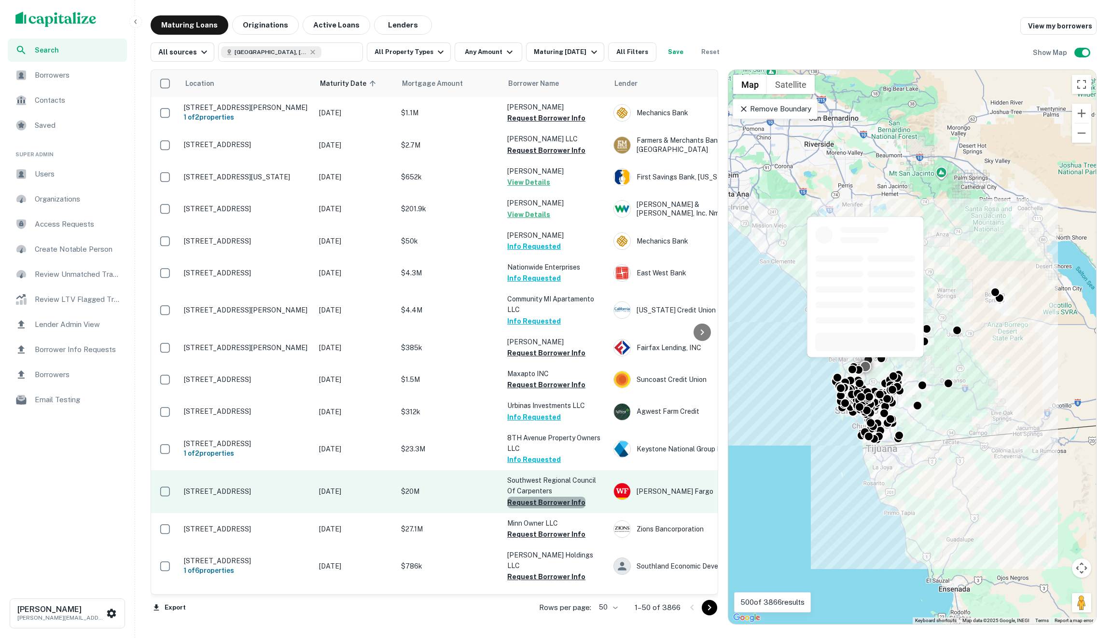
click at [552, 507] on button "Request Borrower Info" at bounding box center [546, 503] width 78 height 12
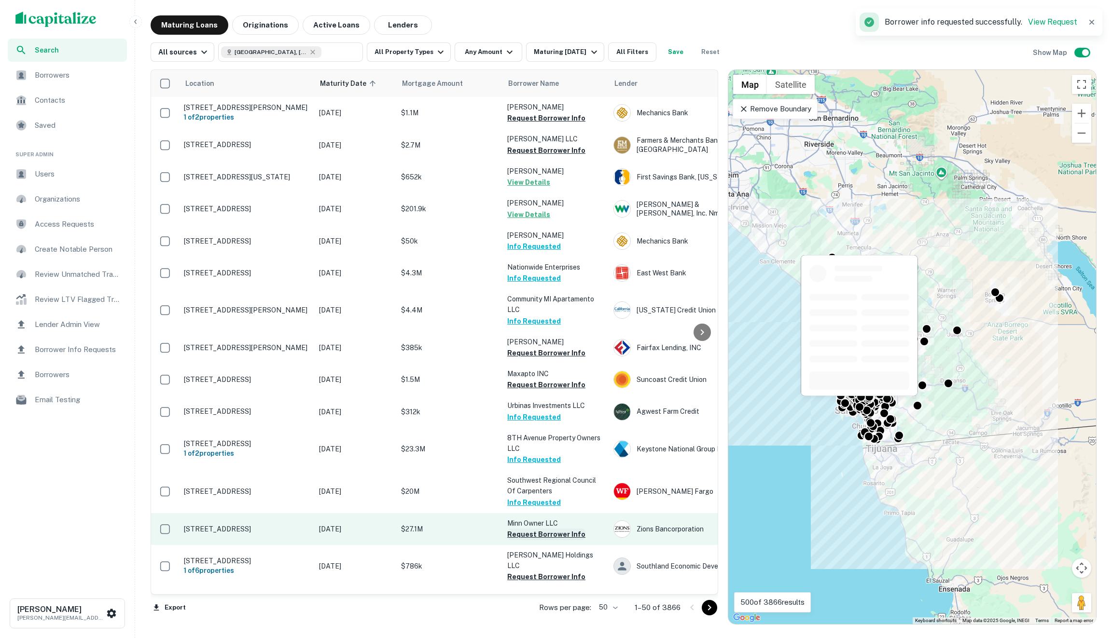
click at [545, 541] on button "Request Borrower Info" at bounding box center [546, 535] width 78 height 12
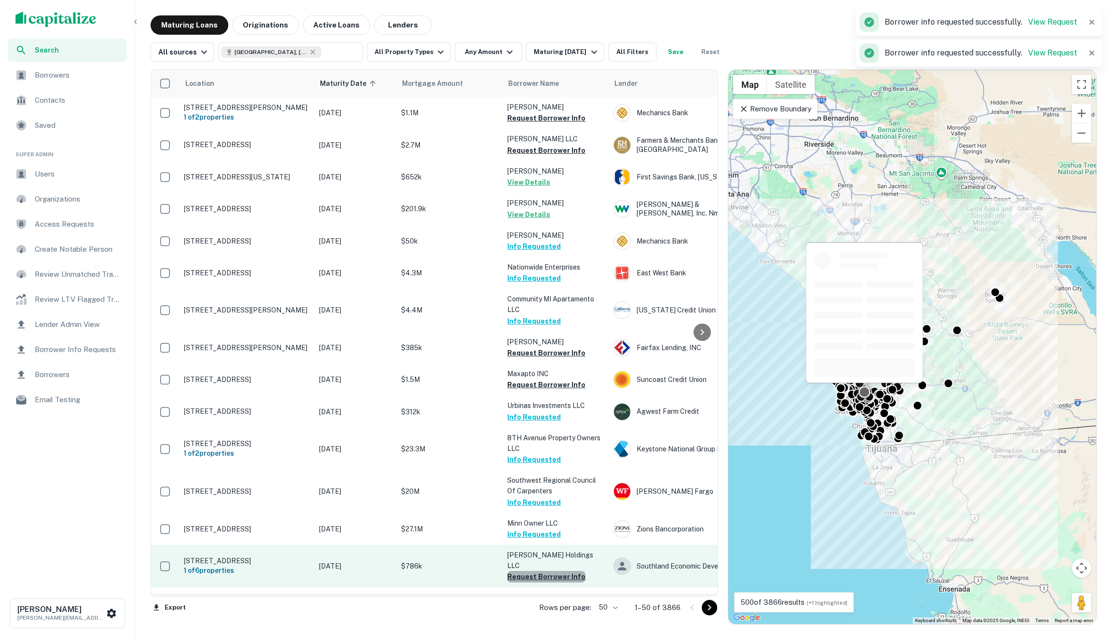
click at [547, 575] on button "Request Borrower Info" at bounding box center [546, 577] width 78 height 12
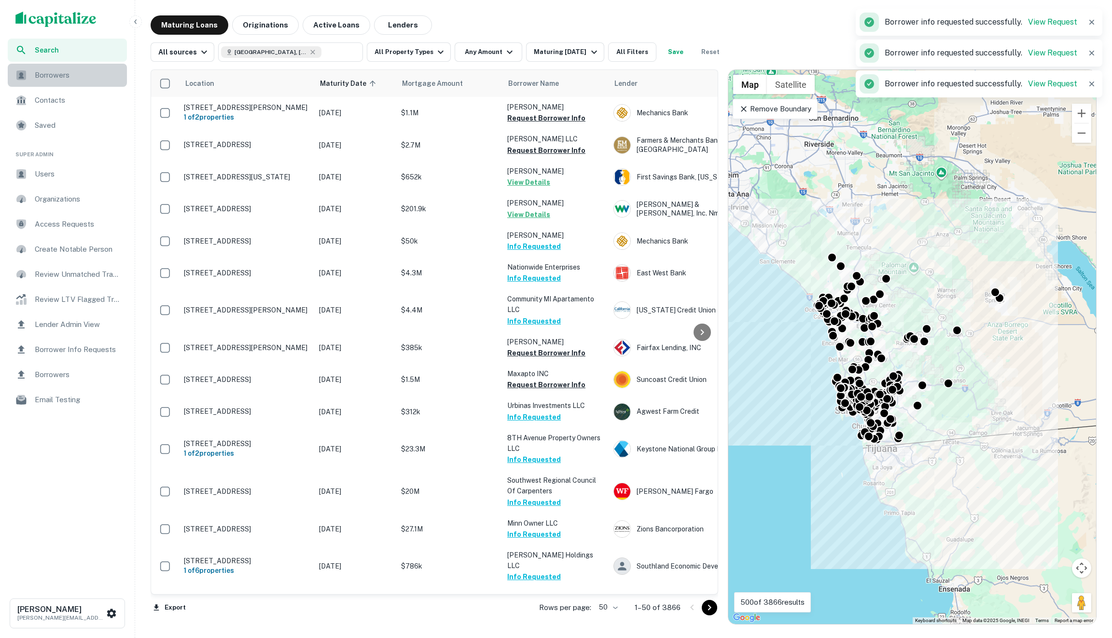
click at [47, 78] on span "Borrowers" at bounding box center [78, 75] width 86 height 12
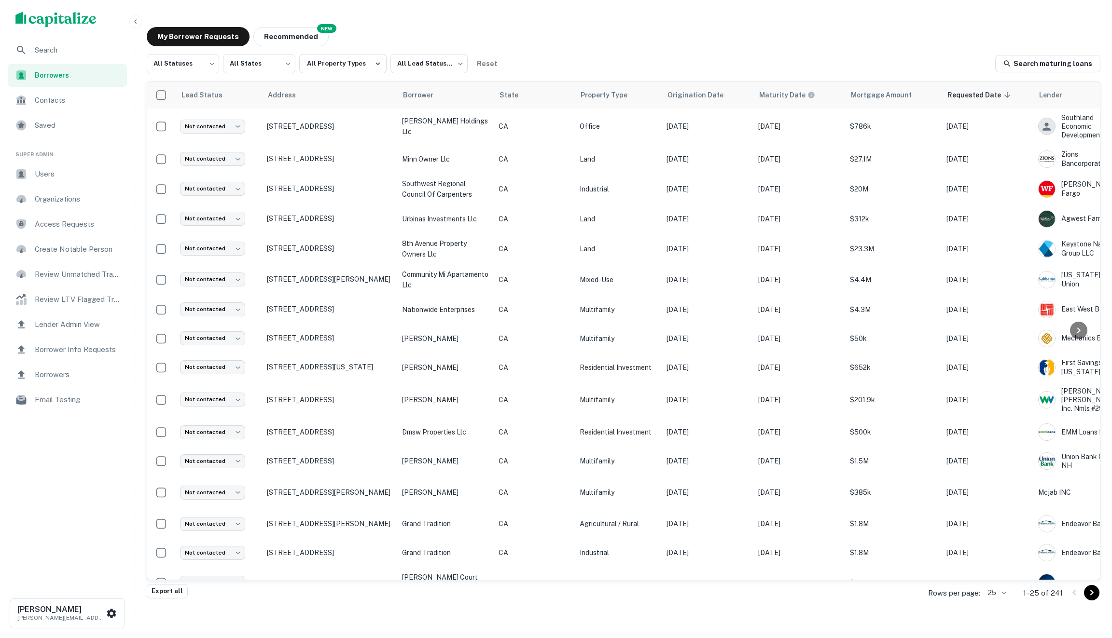
click at [73, 50] on span "Search" at bounding box center [78, 50] width 86 height 12
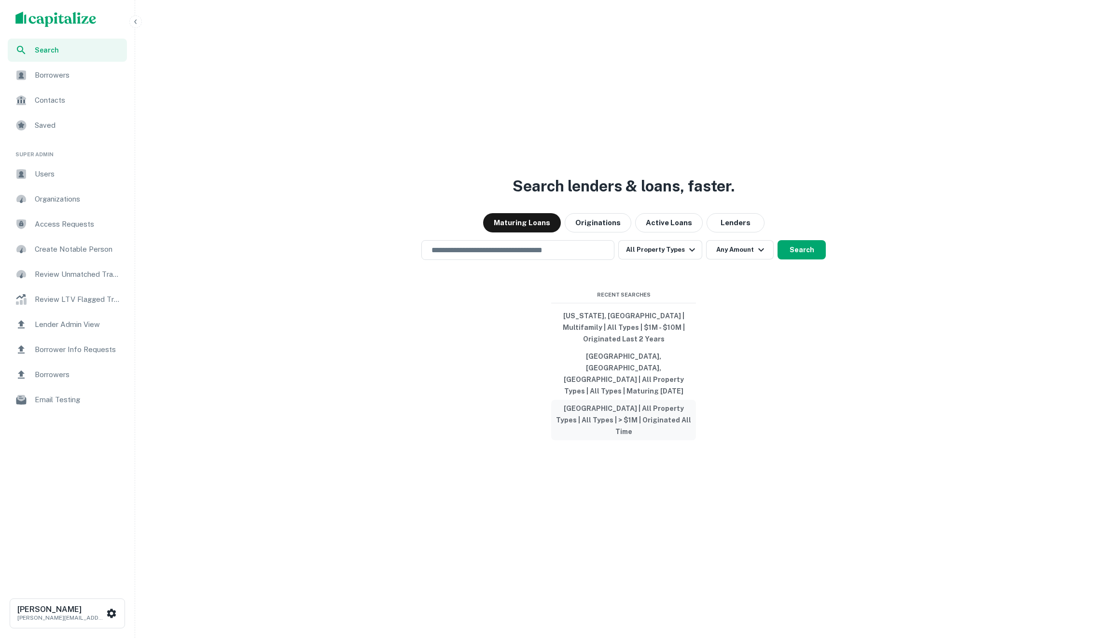
click at [623, 407] on button "United States | All Property Types | All Types | > $1M | Originated All Time" at bounding box center [623, 420] width 145 height 41
type input "**********"
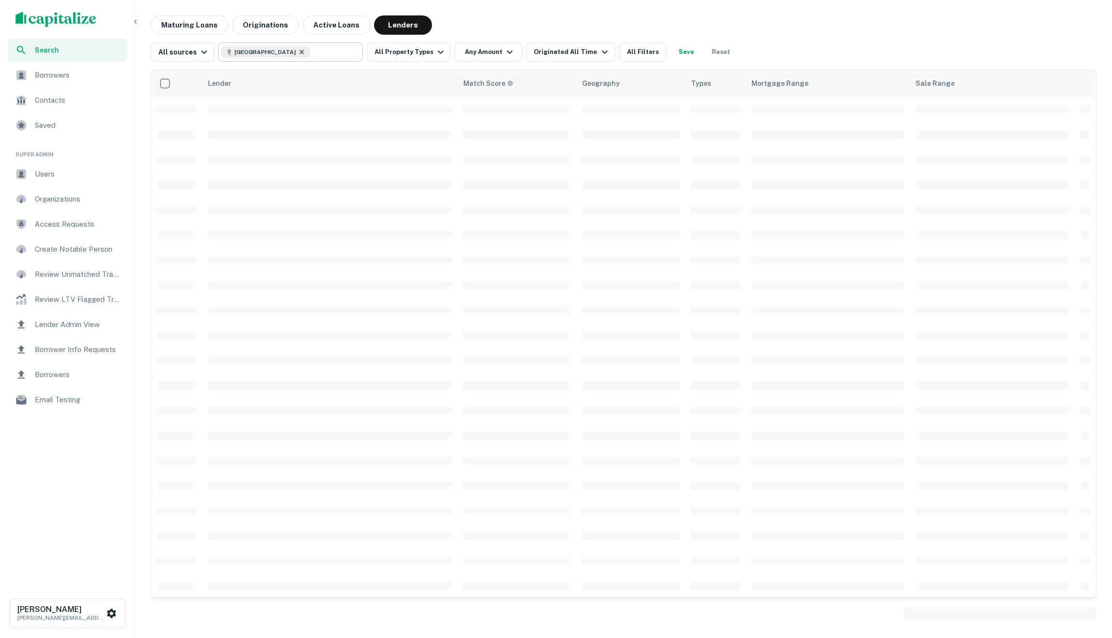
click at [298, 53] on icon at bounding box center [302, 52] width 8 height 8
type input "**********"
click at [273, 53] on input "**********" at bounding box center [282, 52] width 123 height 14
type input "*********"
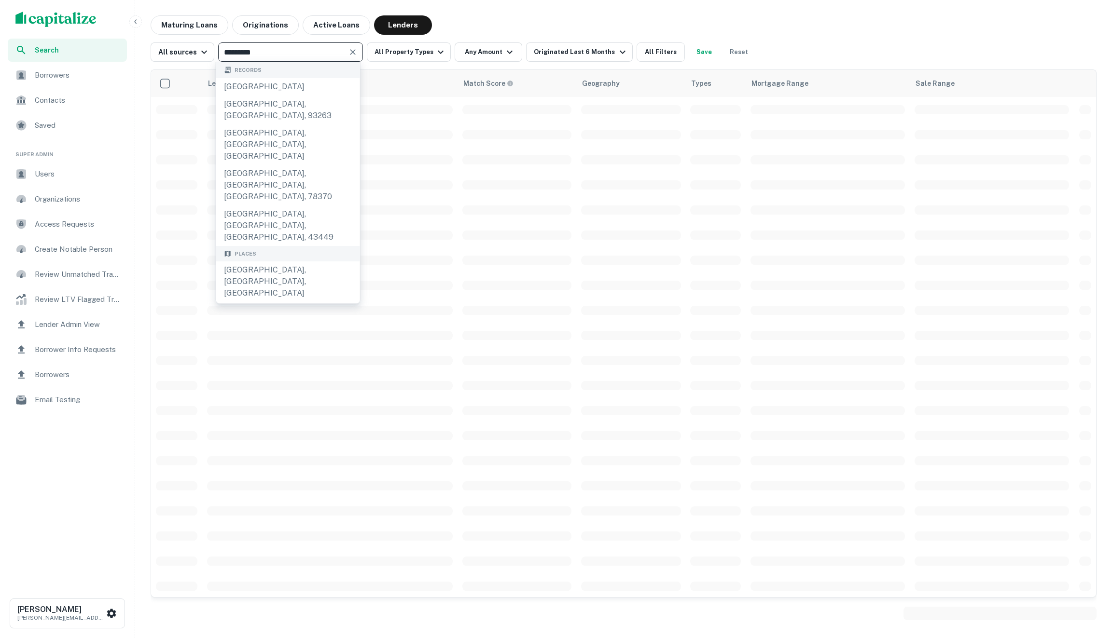
click at [273, 399] on div "[GEOGRAPHIC_DATA], [GEOGRAPHIC_DATA], [GEOGRAPHIC_DATA]" at bounding box center [288, 419] width 144 height 41
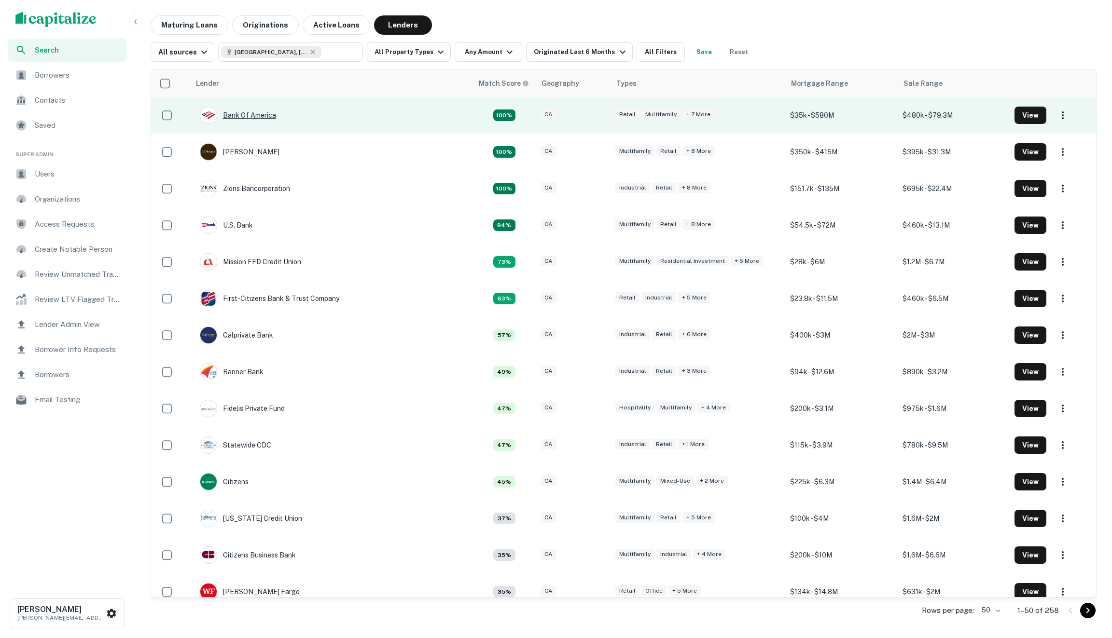
click at [241, 112] on div "Bank Of America" at bounding box center [238, 115] width 76 height 17
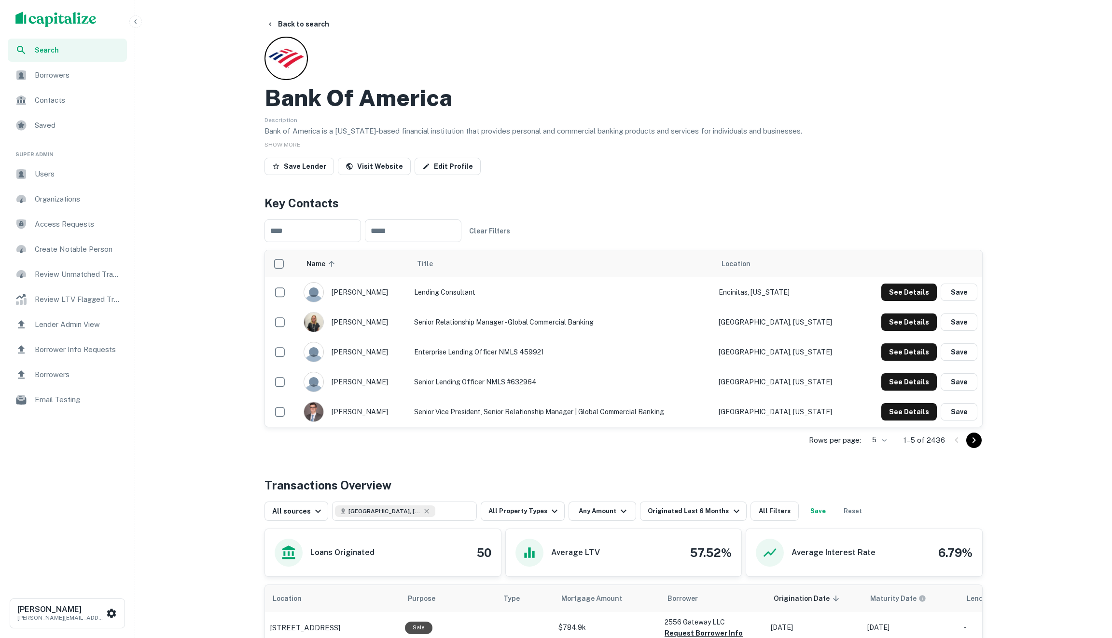
click at [709, 121] on div "Description Bank of America is a [US_STATE]-based financial institution that pr…" at bounding box center [623, 125] width 718 height 23
click at [569, 94] on div "Bank Of America" at bounding box center [623, 98] width 718 height 28
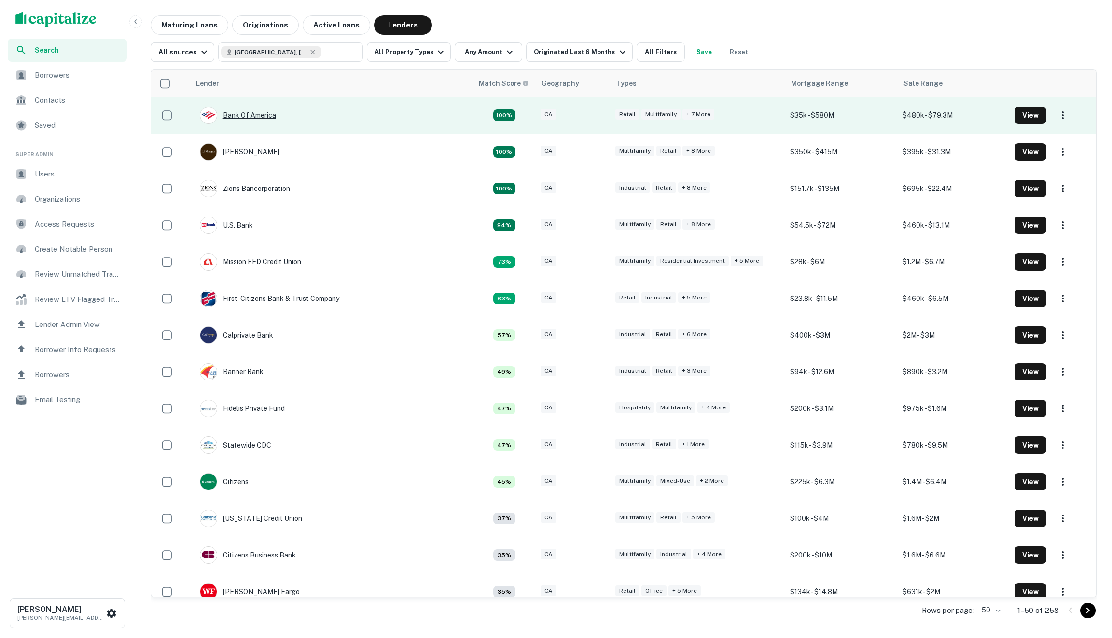
click at [243, 115] on div "Bank Of America" at bounding box center [238, 115] width 76 height 17
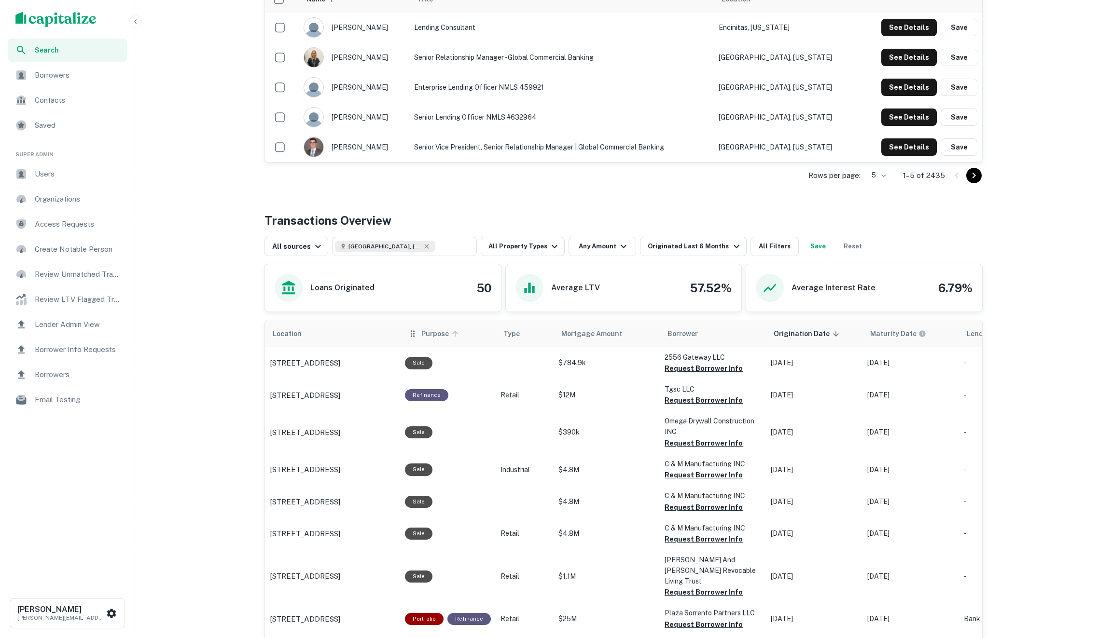
scroll to position [268, 0]
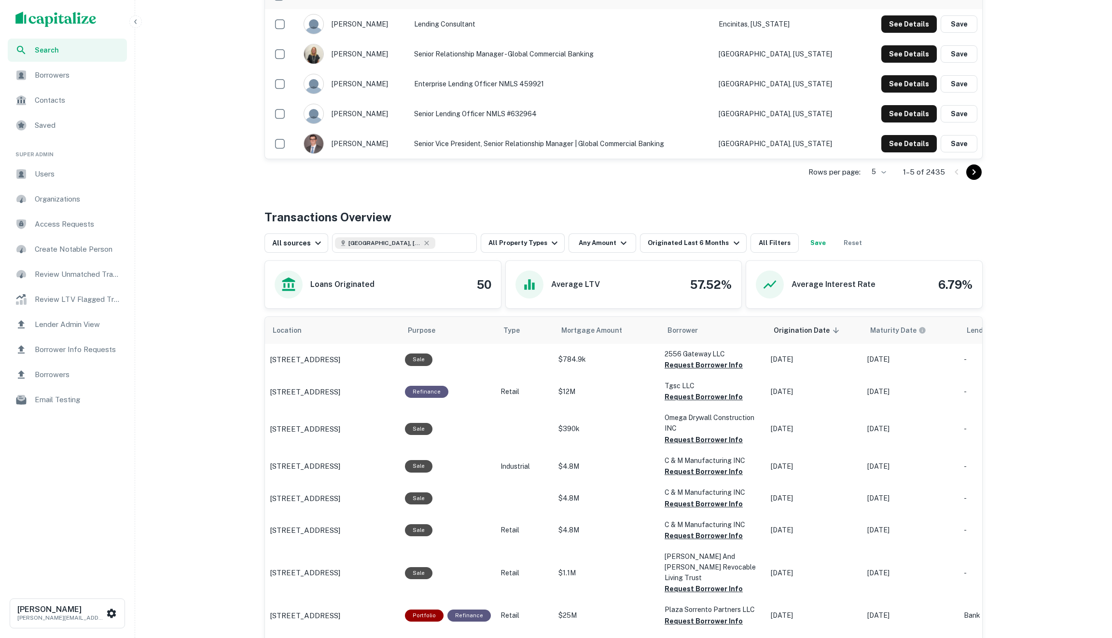
click at [472, 288] on div "Loans Originated 50" at bounding box center [383, 285] width 217 height 28
click at [488, 294] on div "Loans Originated 50" at bounding box center [383, 285] width 217 height 28
drag, startPoint x: 541, startPoint y: 293, endPoint x: 427, endPoint y: 292, distance: 114.9
click at [427, 292] on div "Loans Originated 50 Average LTV 57.52% Average Interest Rate 6.79%" at bounding box center [623, 285] width 718 height 48
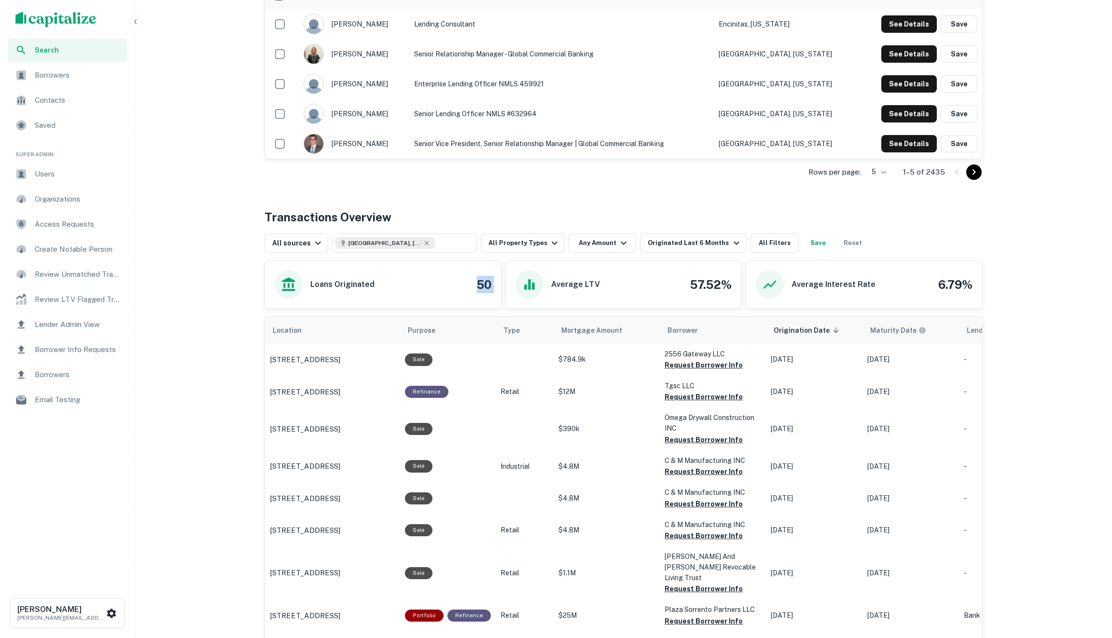
click at [427, 292] on div "Loans Originated 50" at bounding box center [383, 285] width 217 height 28
drag, startPoint x: 321, startPoint y: 287, endPoint x: 447, endPoint y: 287, distance: 126.0
click at [447, 287] on div "Loans Originated 50" at bounding box center [383, 285] width 217 height 28
drag, startPoint x: 481, startPoint y: 280, endPoint x: 343, endPoint y: 278, distance: 137.6
click at [343, 278] on div "Loans Originated 50" at bounding box center [383, 285] width 217 height 28
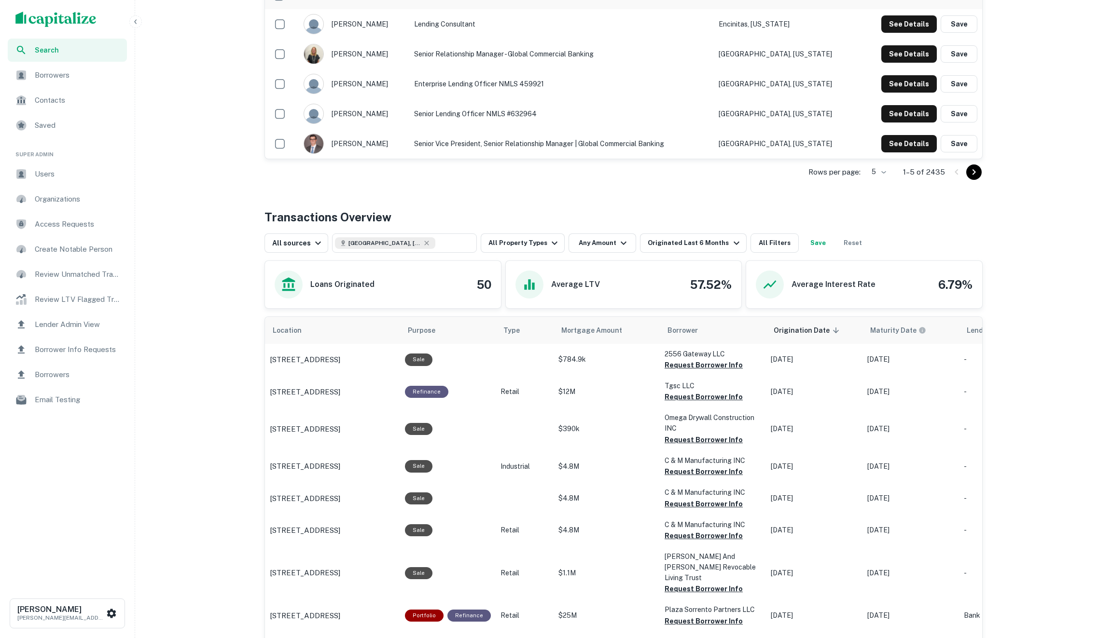
click at [338, 279] on h6 "Loans Originated" at bounding box center [342, 285] width 64 height 12
click at [333, 279] on h6 "Loans Originated" at bounding box center [342, 285] width 64 height 12
drag, startPoint x: 280, startPoint y: 277, endPoint x: 454, endPoint y: 277, distance: 173.7
click at [455, 277] on div "Loans Originated 50" at bounding box center [383, 285] width 217 height 28
click at [454, 277] on div "Loans Originated 50" at bounding box center [383, 285] width 217 height 28
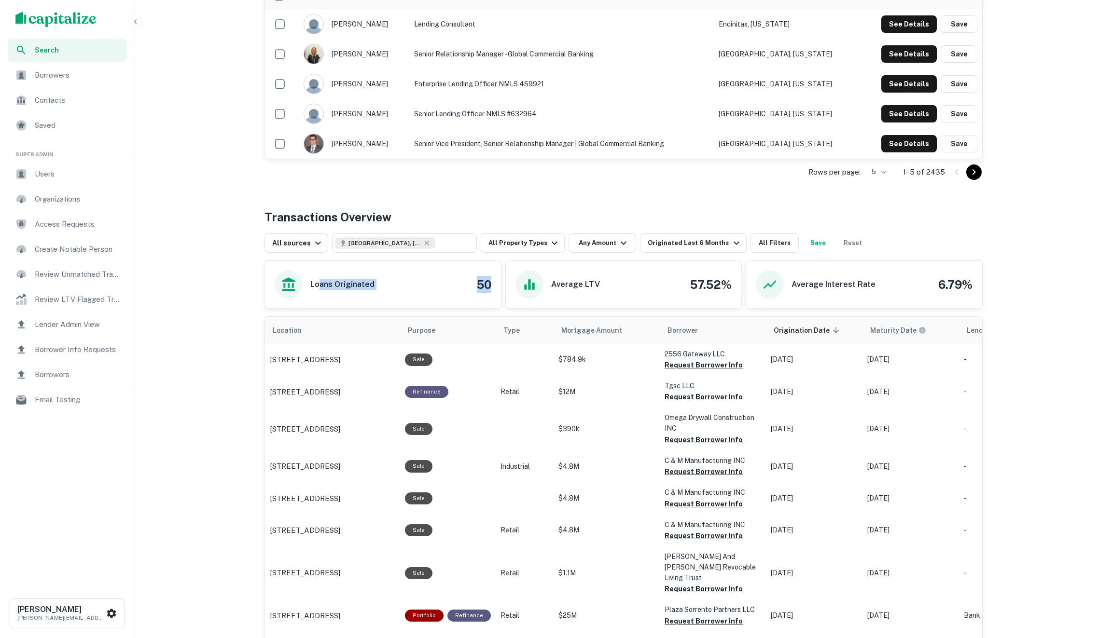
drag, startPoint x: 498, startPoint y: 291, endPoint x: 319, endPoint y: 278, distance: 179.5
click at [319, 278] on div "Loans Originated 50" at bounding box center [383, 284] width 236 height 47
click at [375, 285] on div "Loans Originated 50" at bounding box center [383, 285] width 217 height 28
click at [333, 285] on h6 "Loans Originated" at bounding box center [342, 285] width 64 height 12
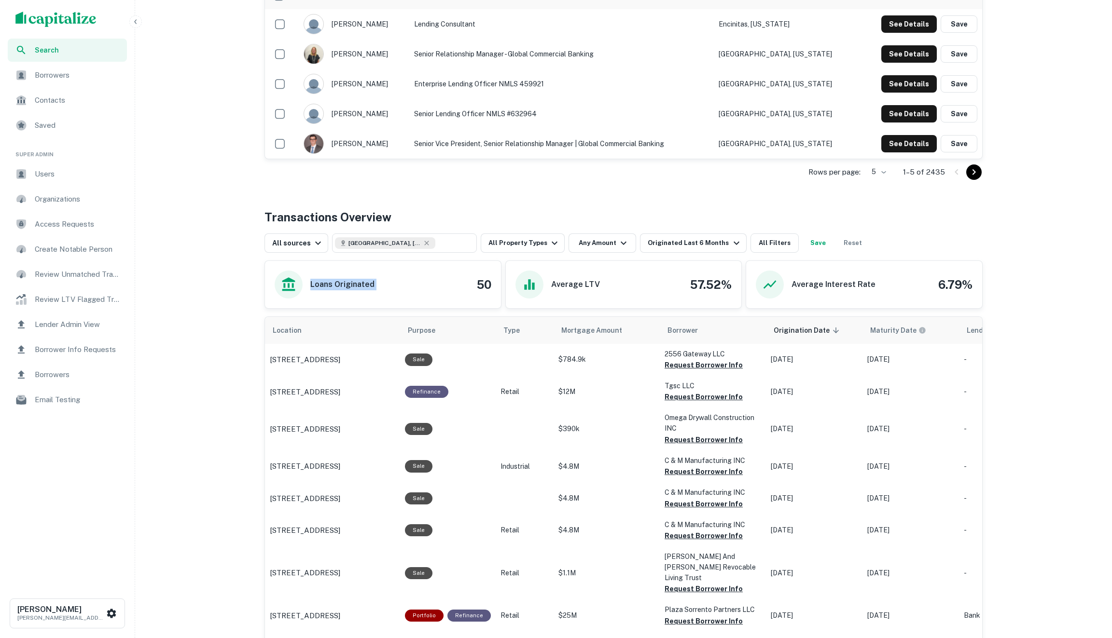
click at [333, 285] on h6 "Loans Originated" at bounding box center [342, 285] width 64 height 12
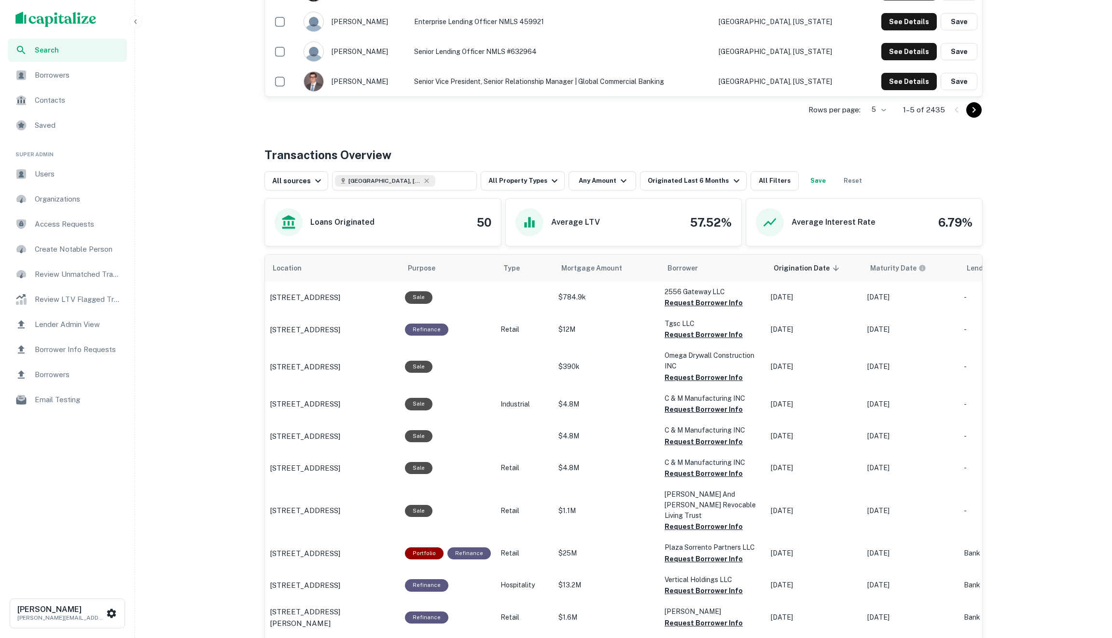
scroll to position [323, 0]
